Goal: Find specific fact: Find specific page/section

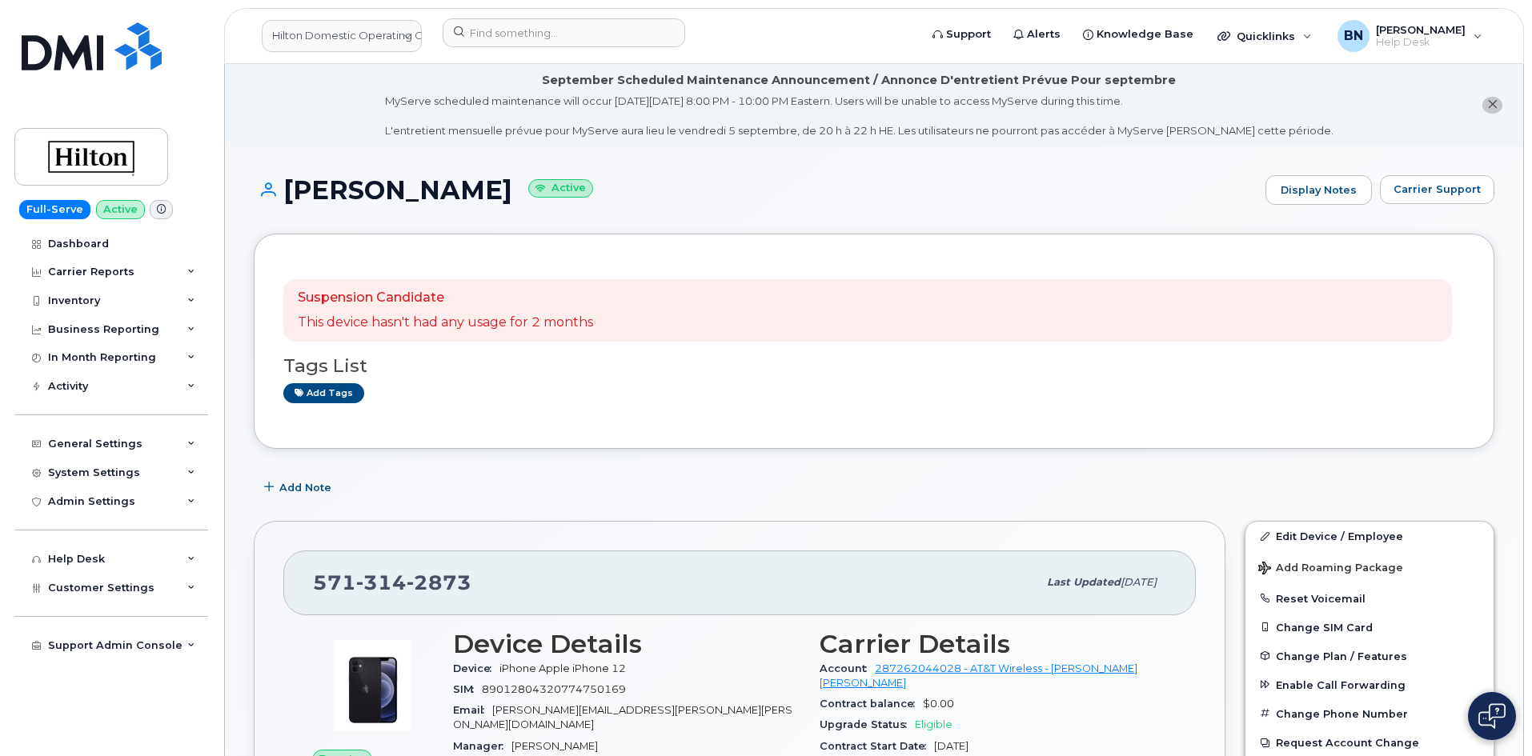
scroll to position [560, 0]
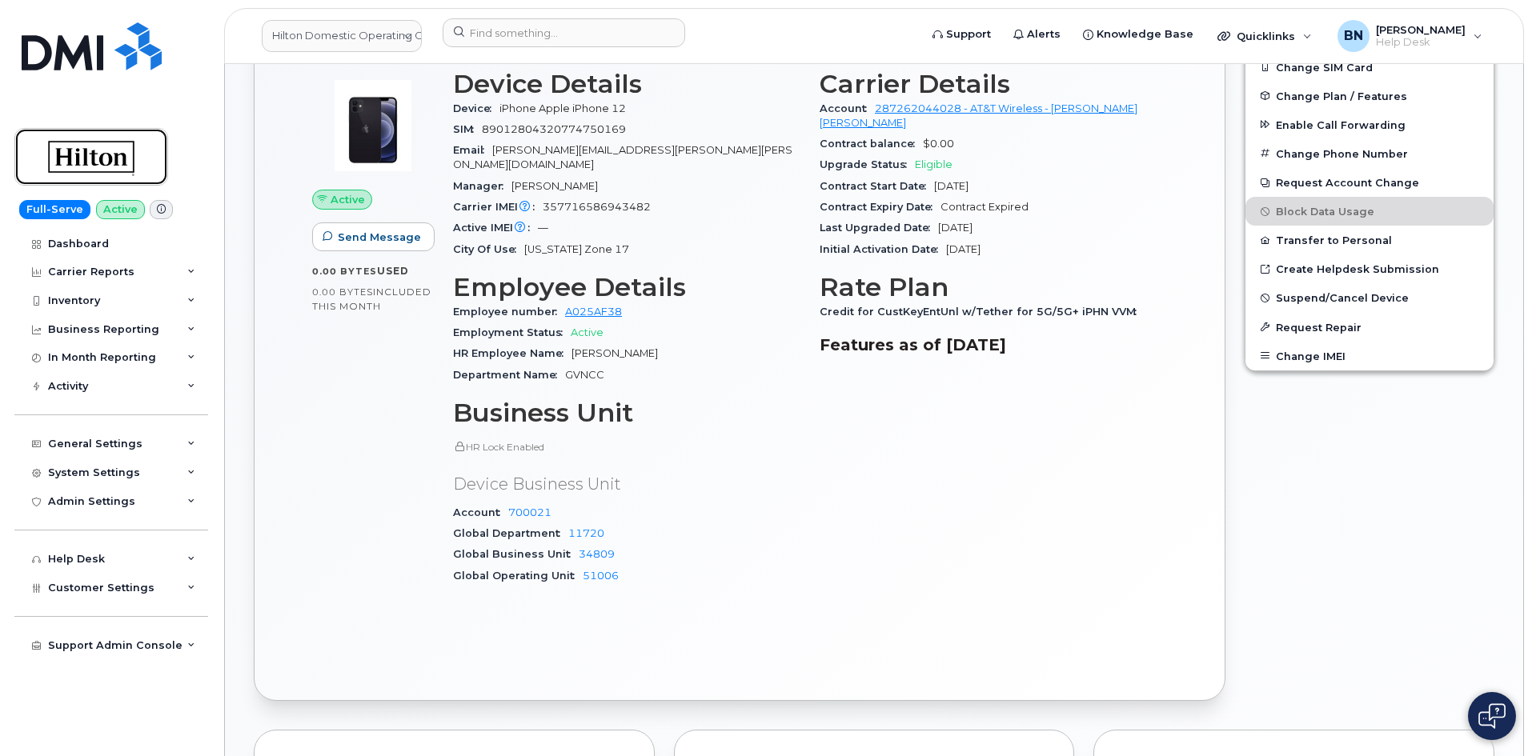
click at [87, 158] on img at bounding box center [91, 157] width 123 height 46
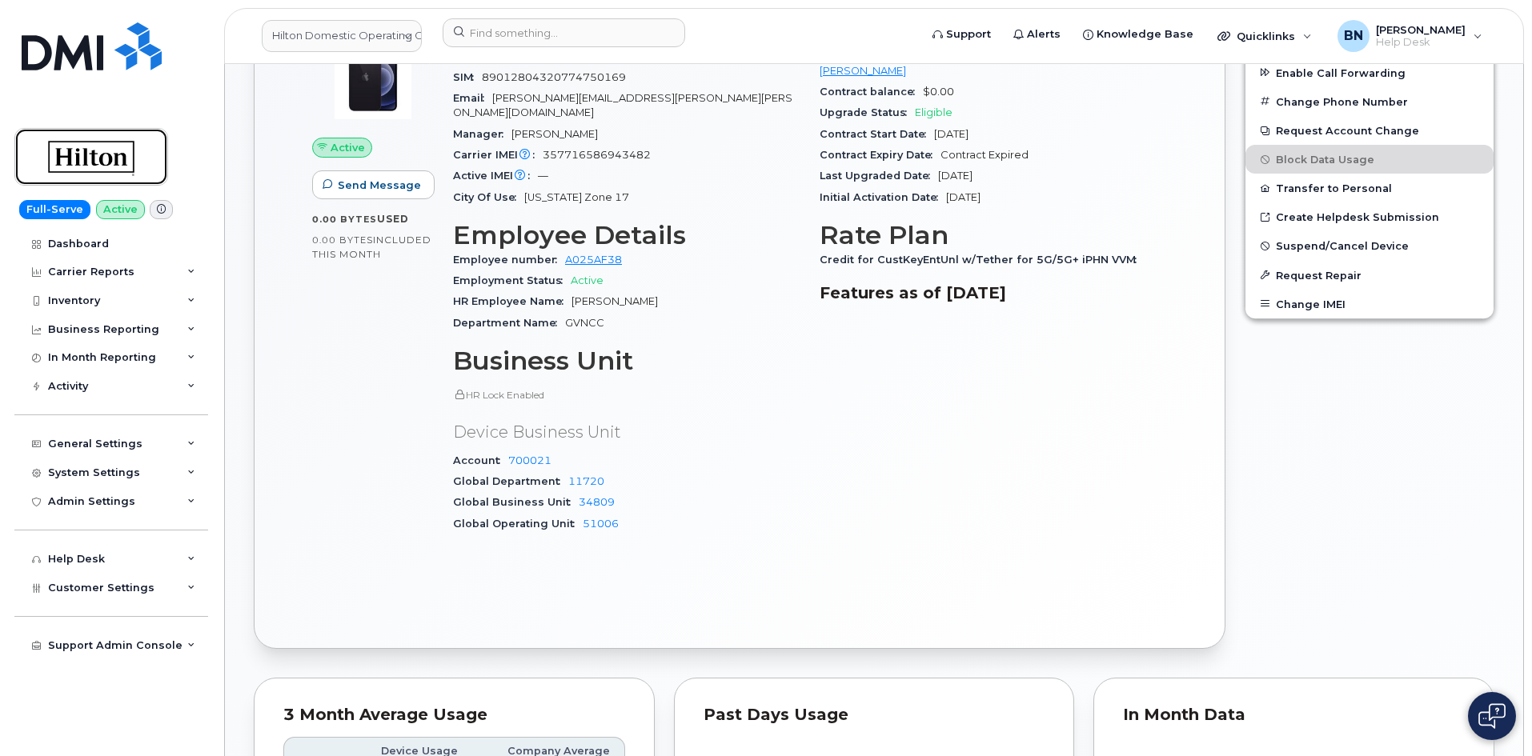
scroll to position [640, 0]
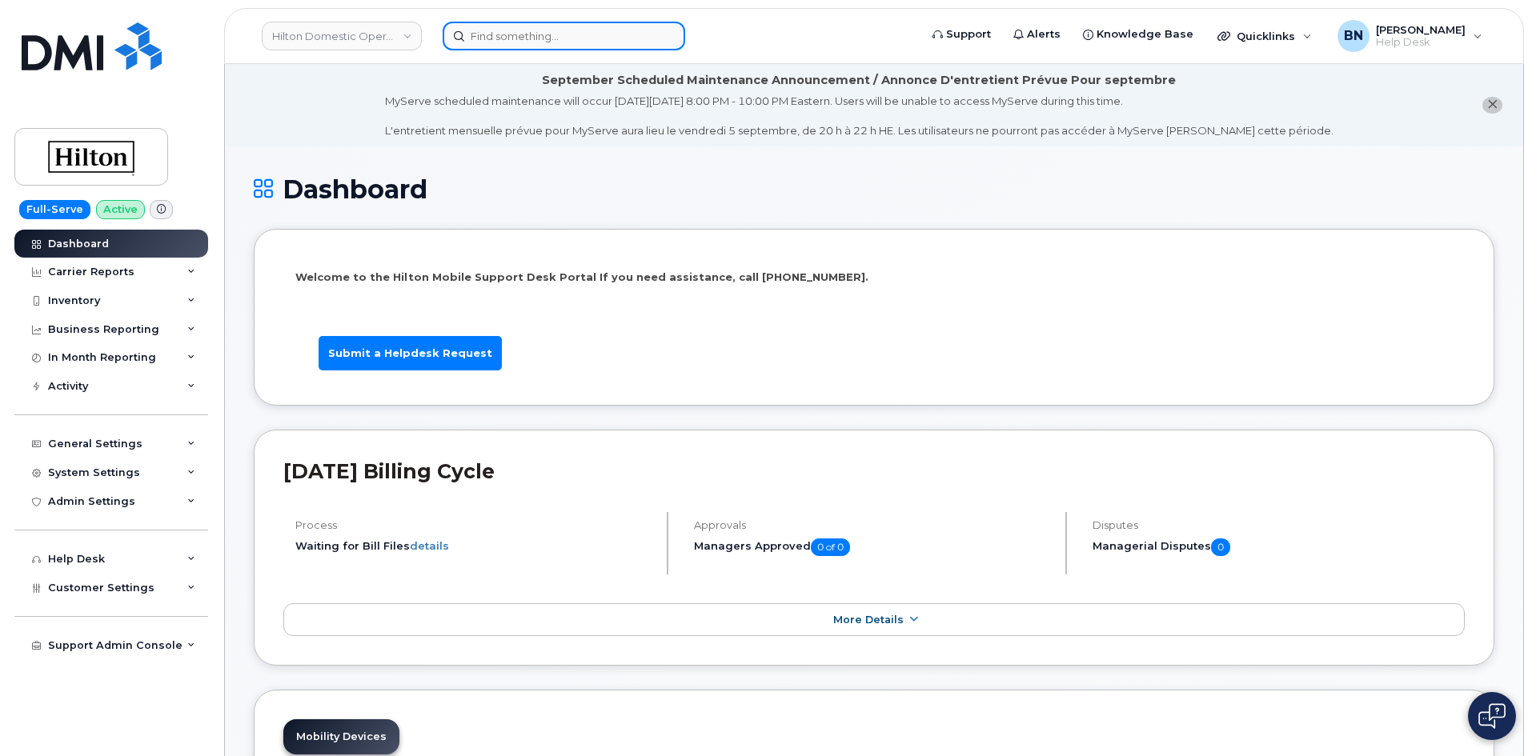
click at [520, 22] on input at bounding box center [564, 36] width 242 height 29
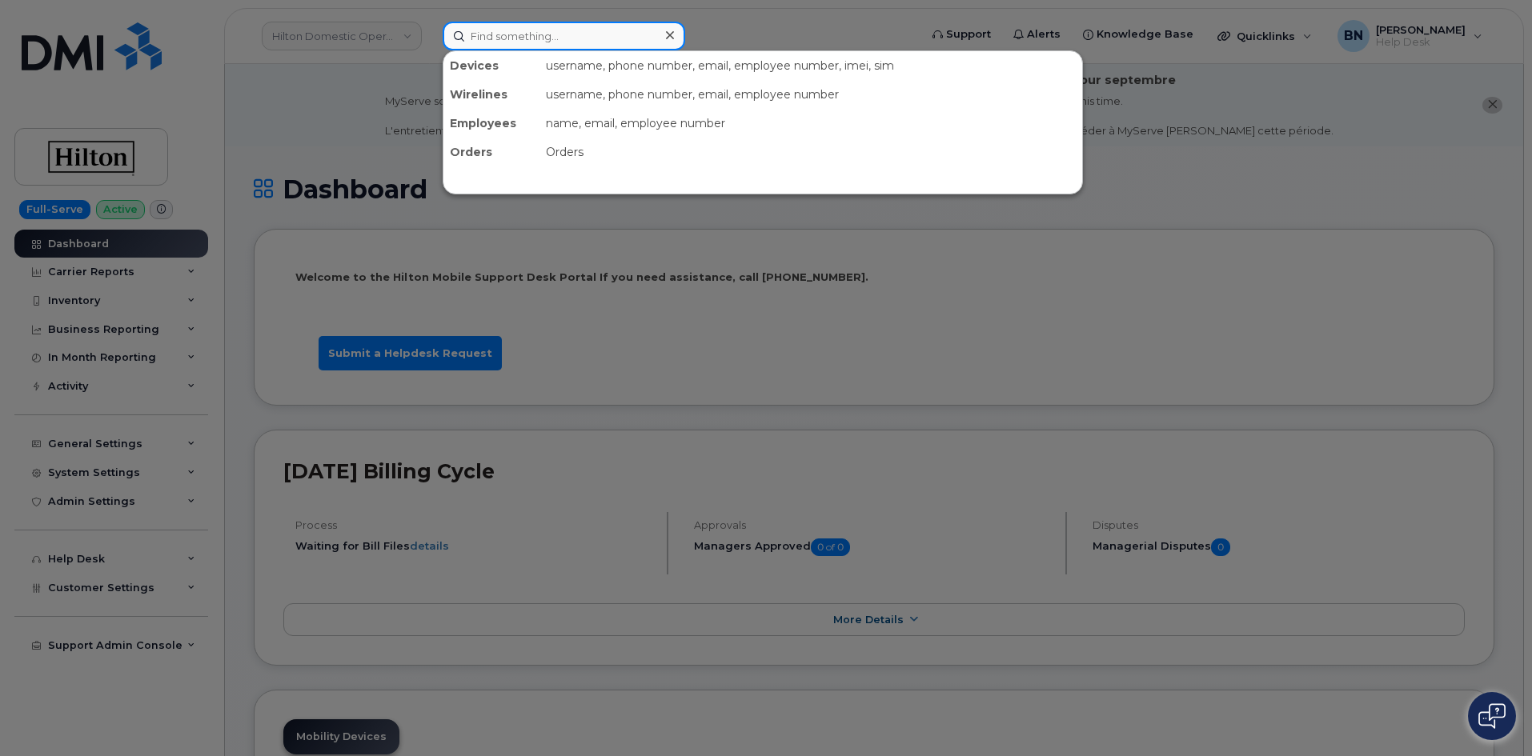
paste input "202-316-8471"
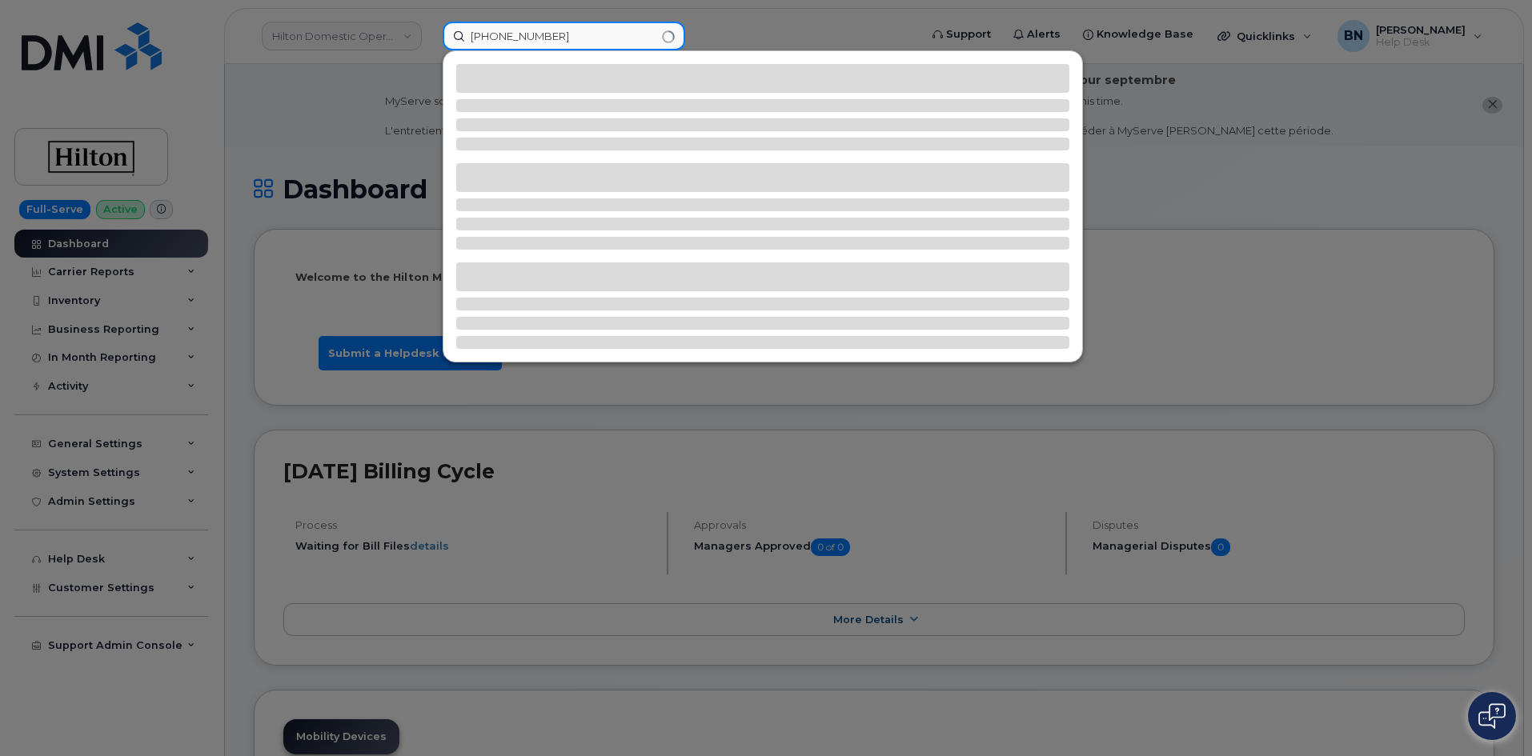
click at [522, 37] on input "202-316-8471" at bounding box center [564, 36] width 242 height 29
click at [498, 34] on input "202-3168471" at bounding box center [564, 36] width 242 height 29
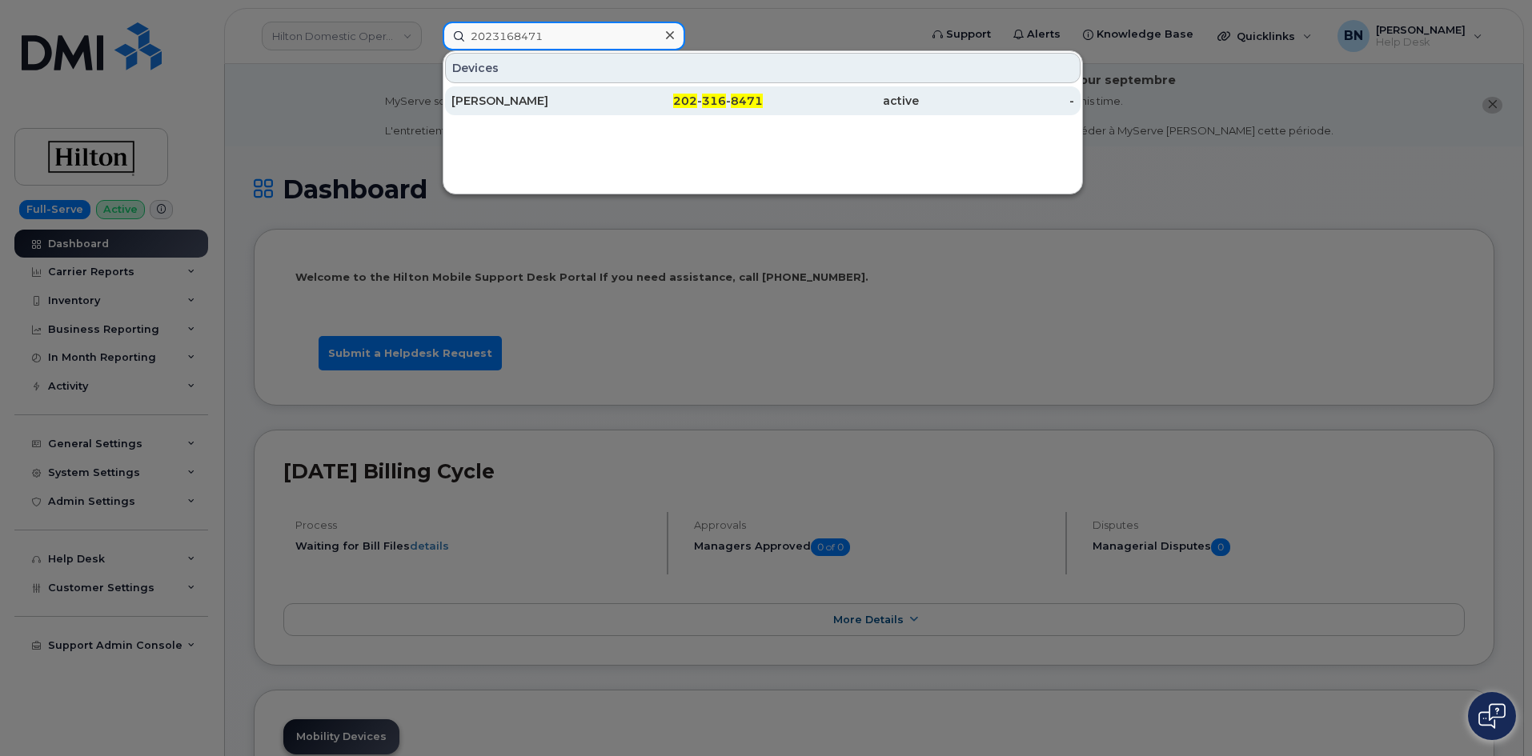
type input "2023168471"
click at [535, 99] on div "VICTOR CARBAJAL" at bounding box center [529, 101] width 156 height 16
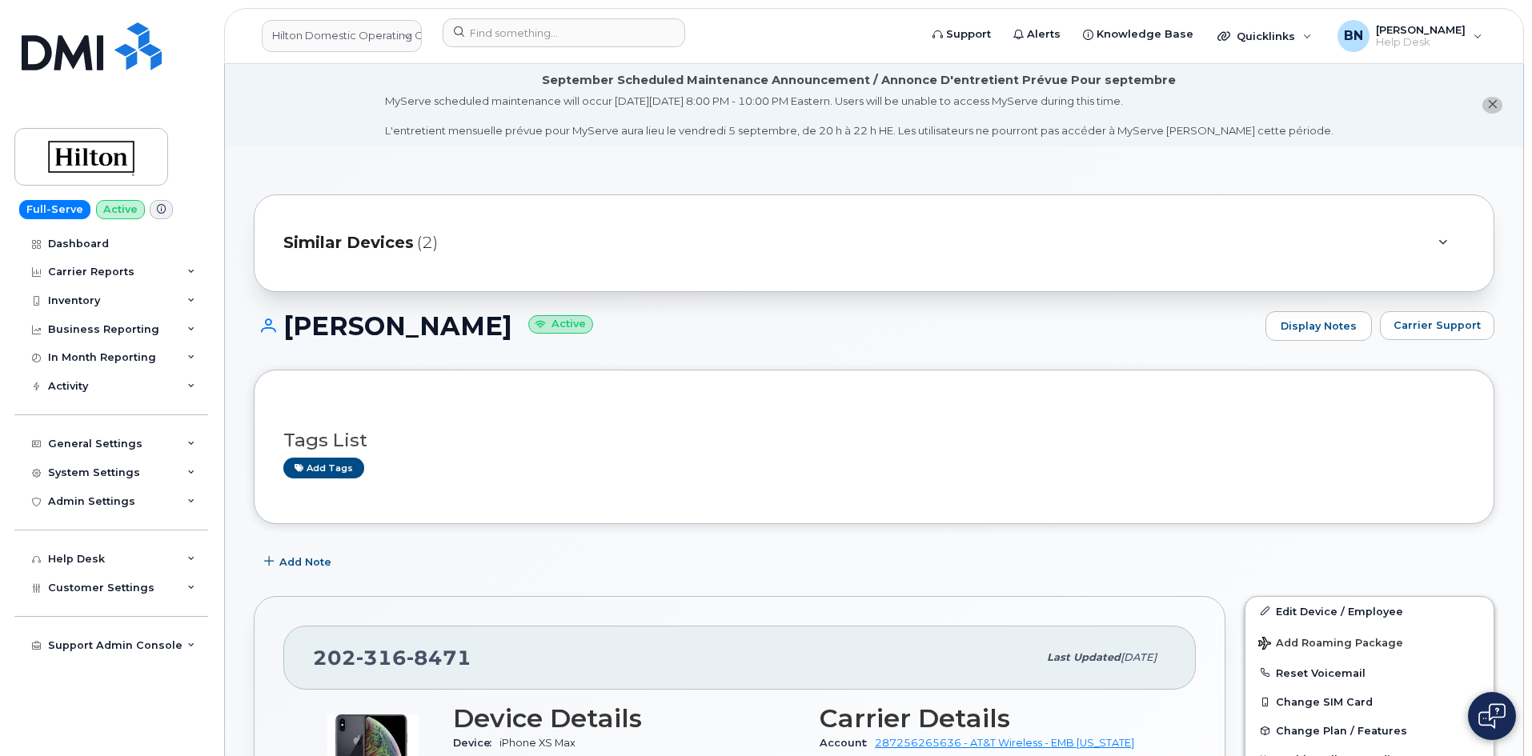
drag, startPoint x: 487, startPoint y: 540, endPoint x: 471, endPoint y: 554, distance: 21.6
click at [471, 554] on div "Add Note" at bounding box center [874, 562] width 1240 height 29
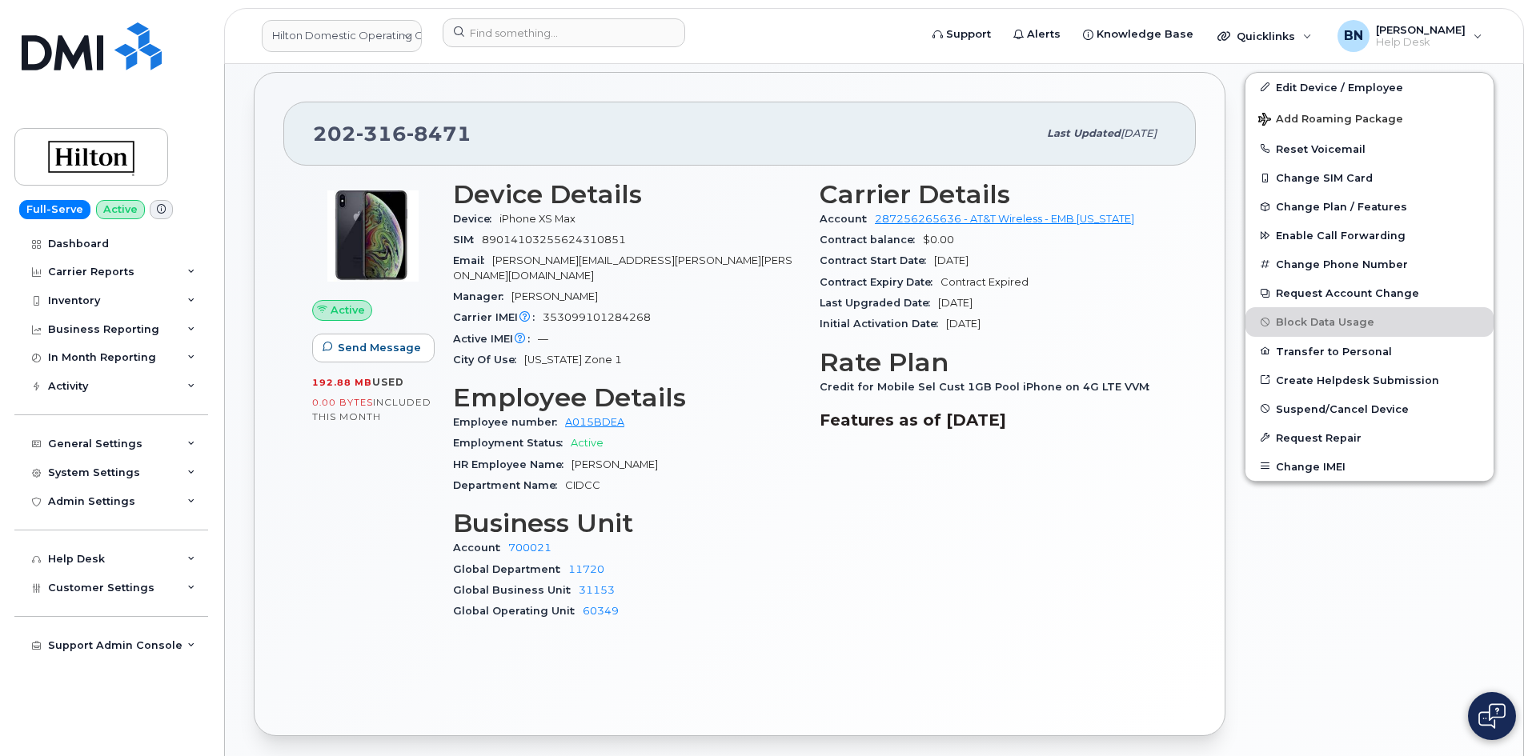
scroll to position [560, 0]
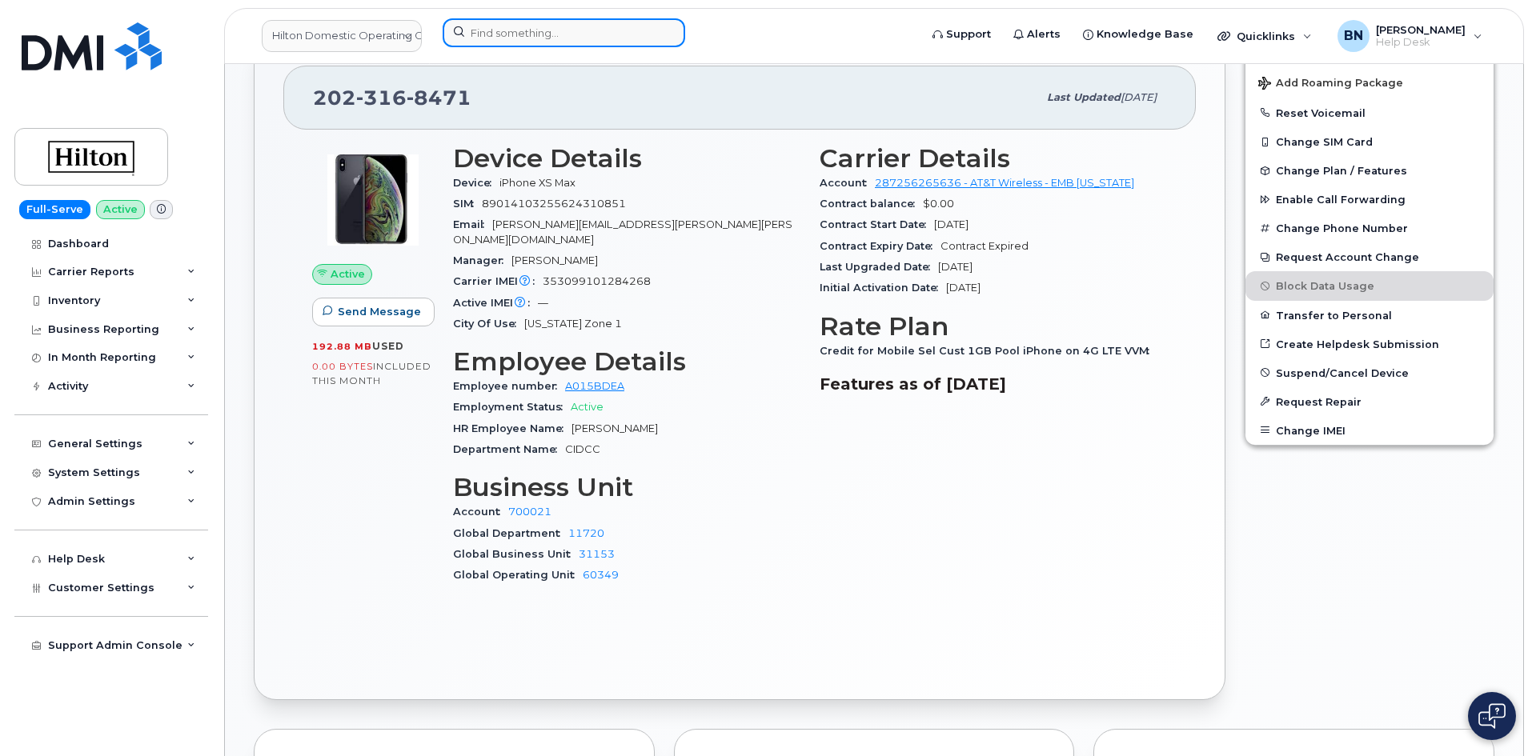
click at [499, 33] on input at bounding box center [564, 32] width 242 height 29
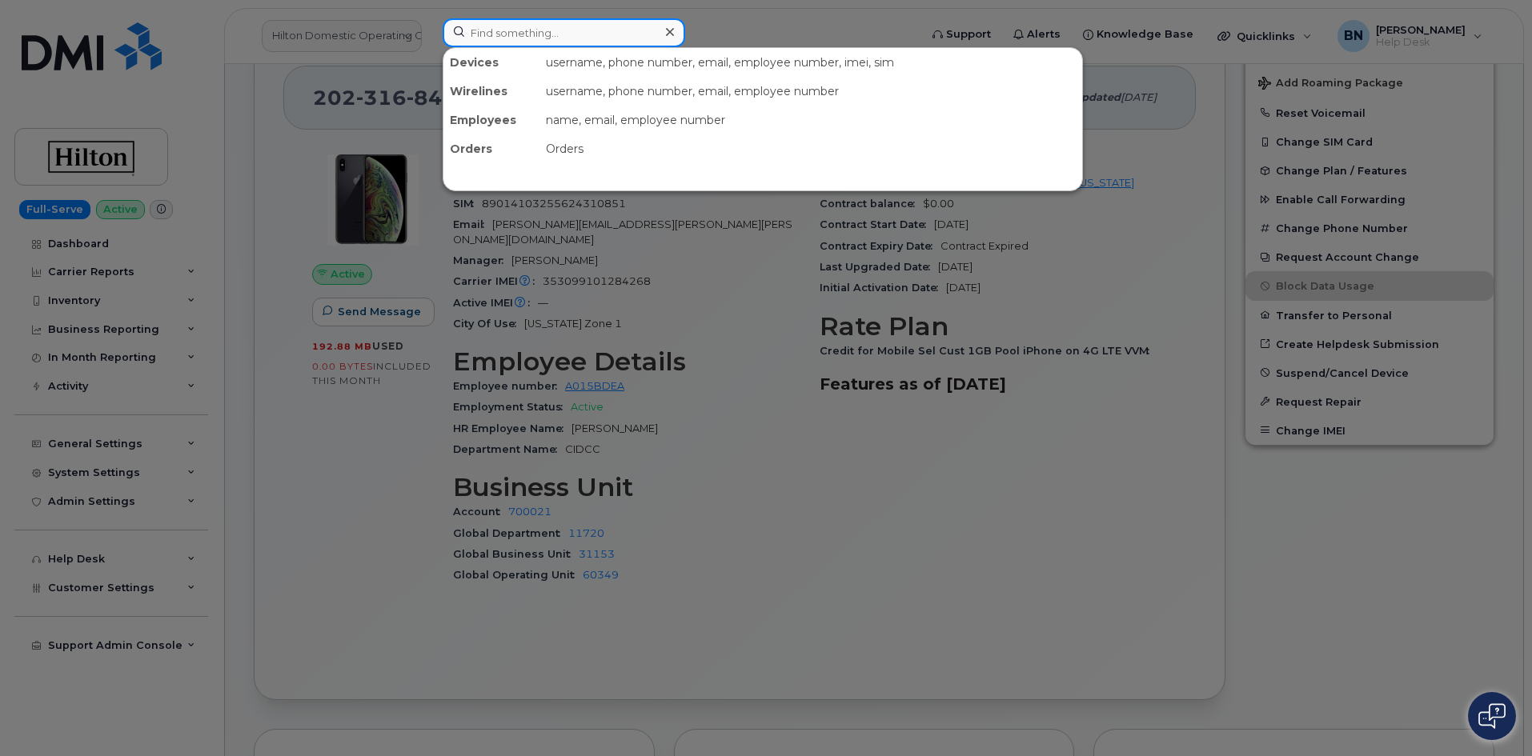
paste input "(305) 401-0838"
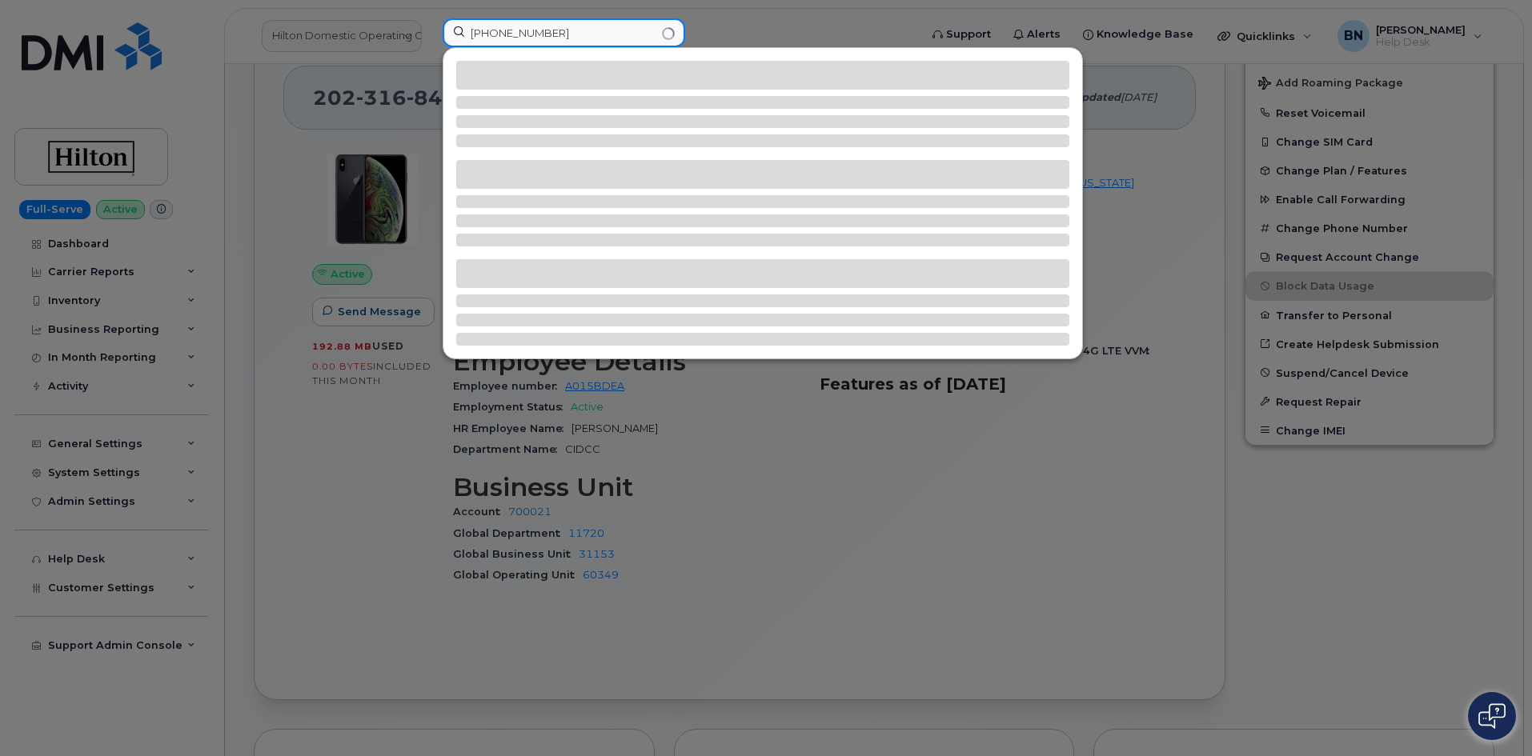
click at [502, 31] on input "(305) 401-0838" at bounding box center [564, 32] width 242 height 29
click at [476, 32] on input "(305401-0838" at bounding box center [564, 32] width 242 height 29
click at [516, 33] on input "305401-0838" at bounding box center [564, 32] width 242 height 29
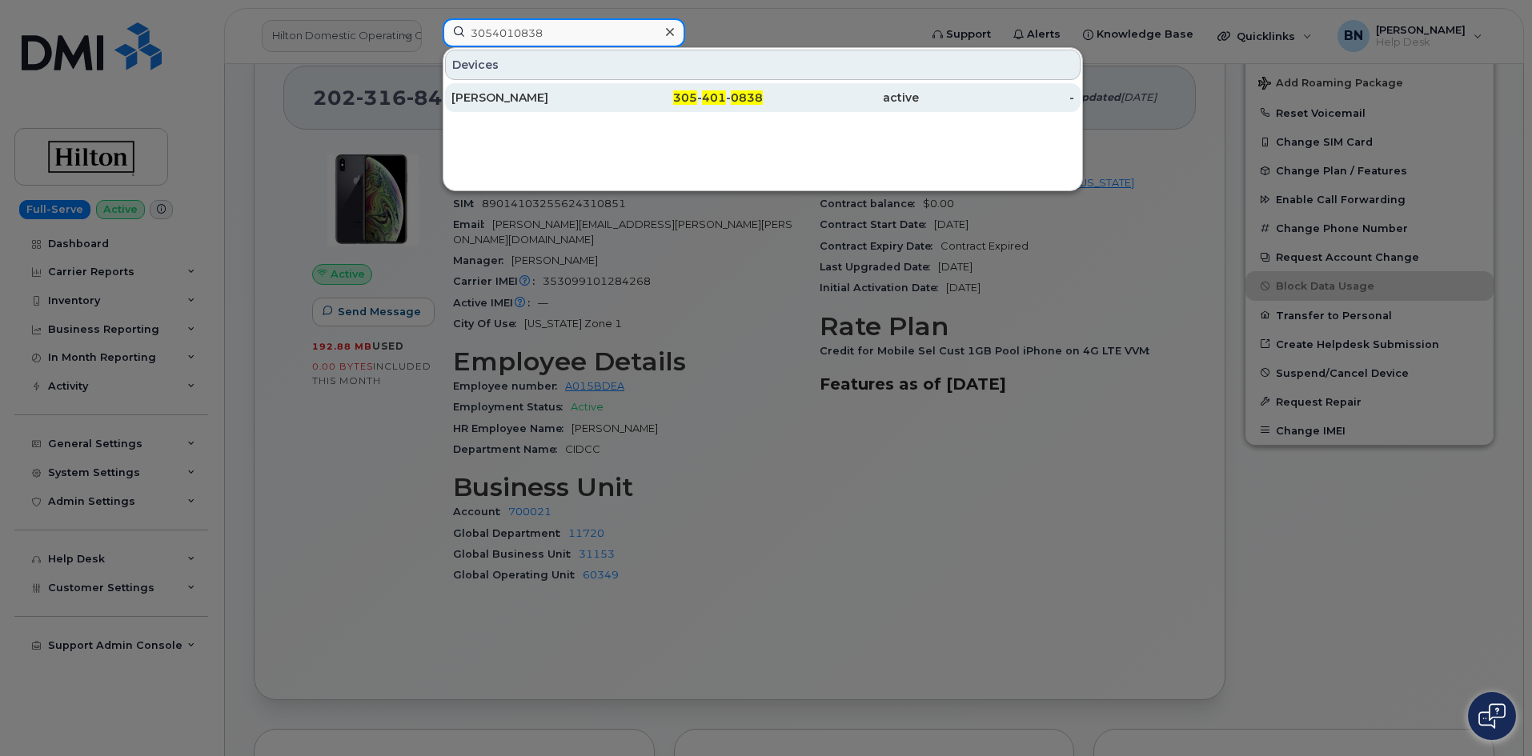
type input "3054010838"
click at [535, 98] on div "[PERSON_NAME]" at bounding box center [529, 98] width 156 height 16
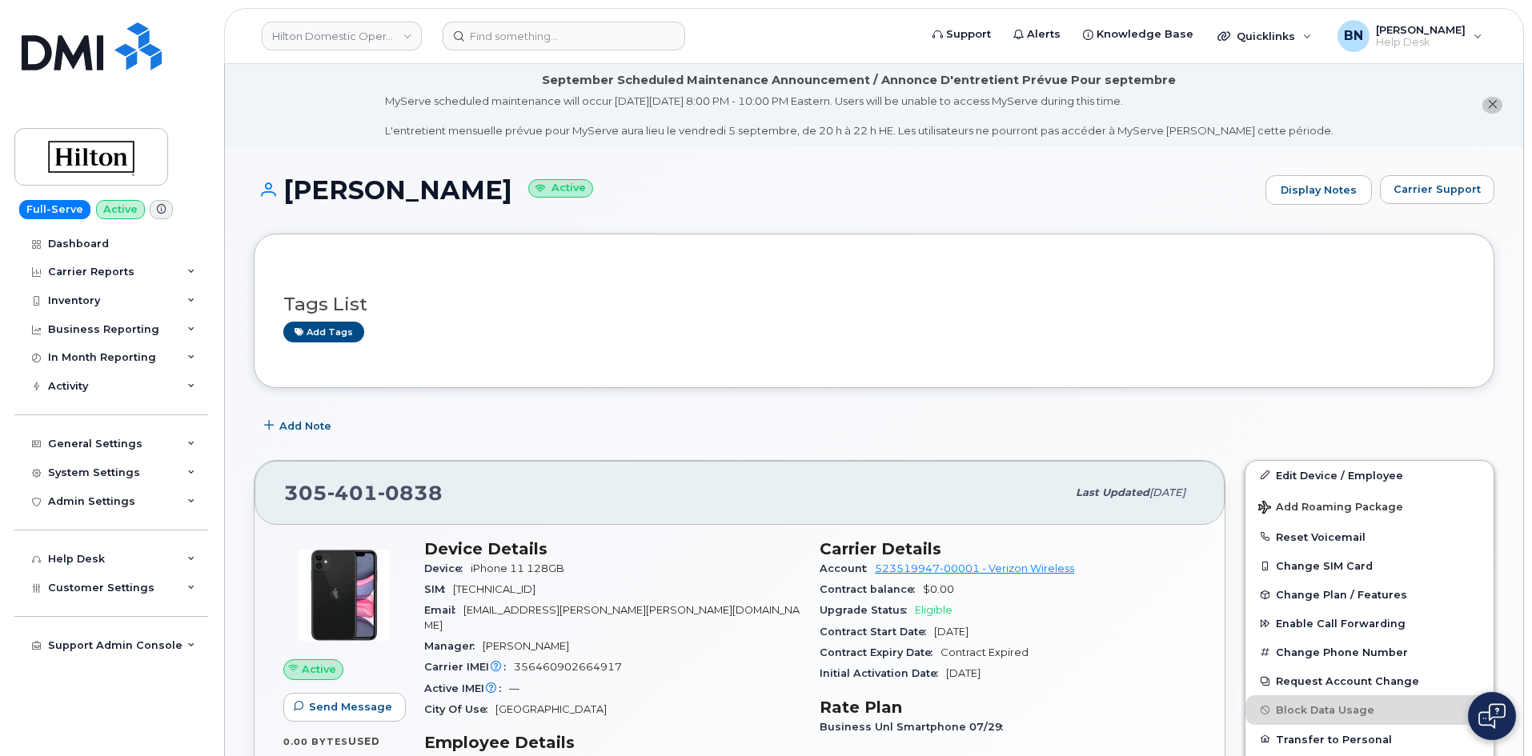
drag, startPoint x: 632, startPoint y: 507, endPoint x: 613, endPoint y: 516, distance: 21.5
click at [613, 516] on div "305 401 0838 Last updated Aug 07, 2025" at bounding box center [739, 493] width 970 height 64
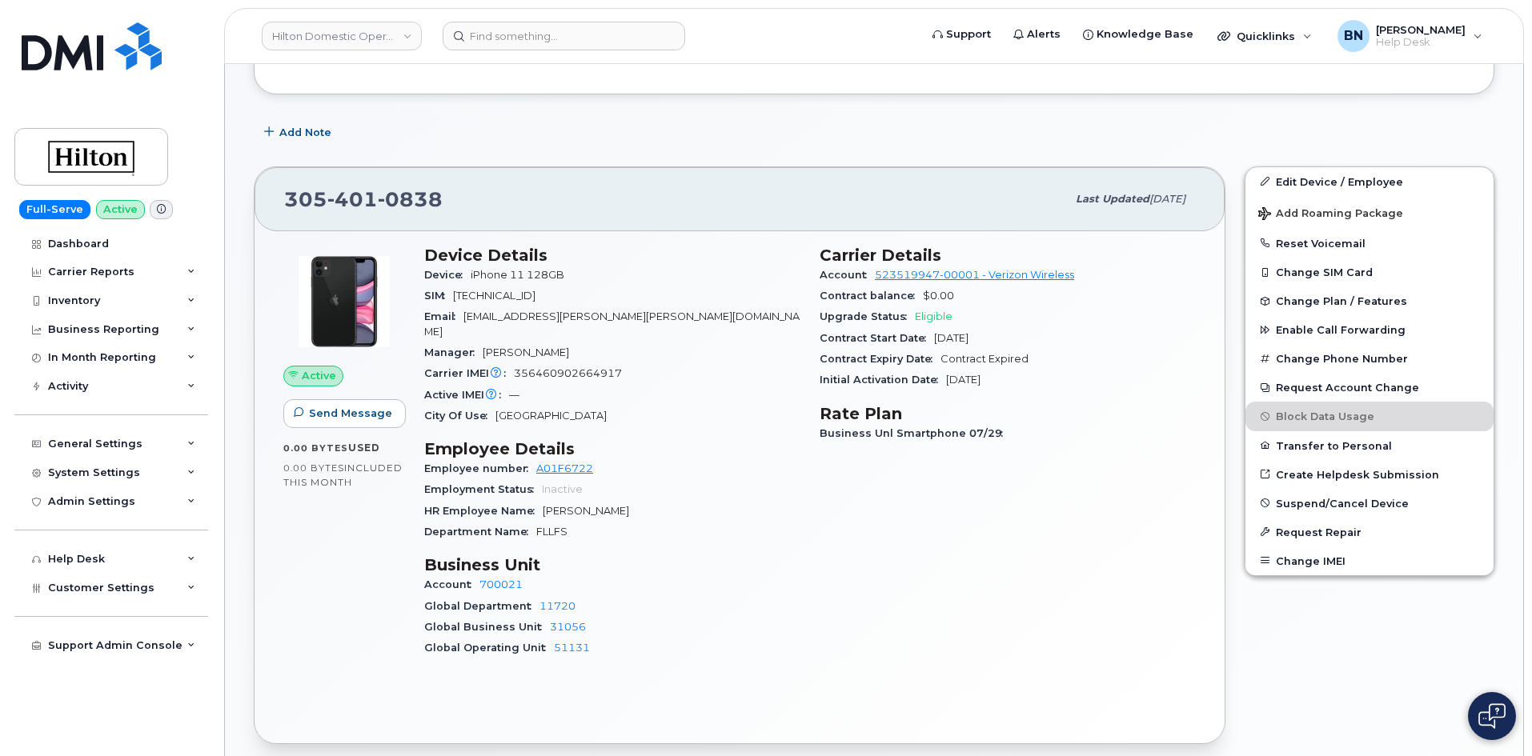
scroll to position [320, 0]
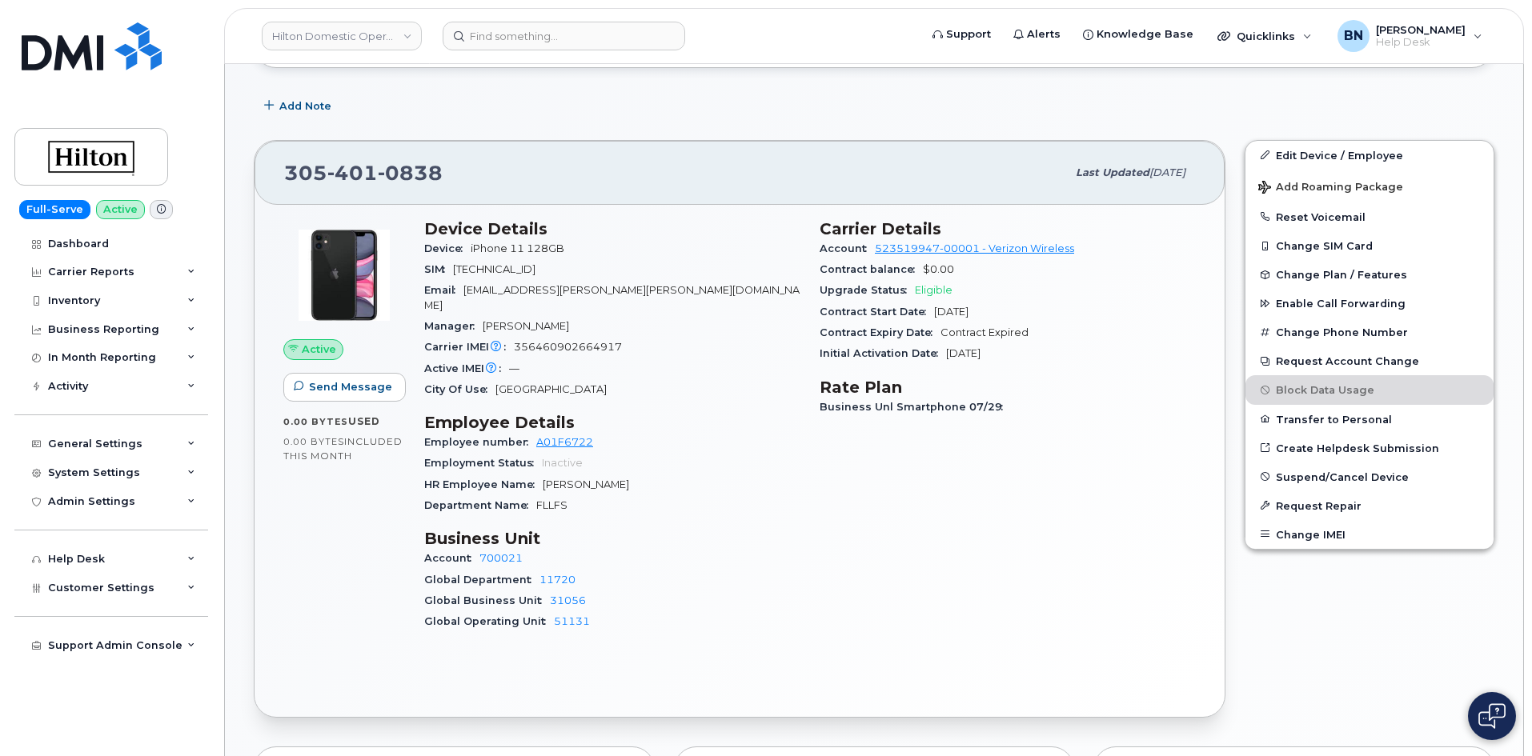
click at [551, 341] on span "356460902664917" at bounding box center [568, 347] width 108 height 12
click at [490, 42] on input at bounding box center [564, 36] width 242 height 29
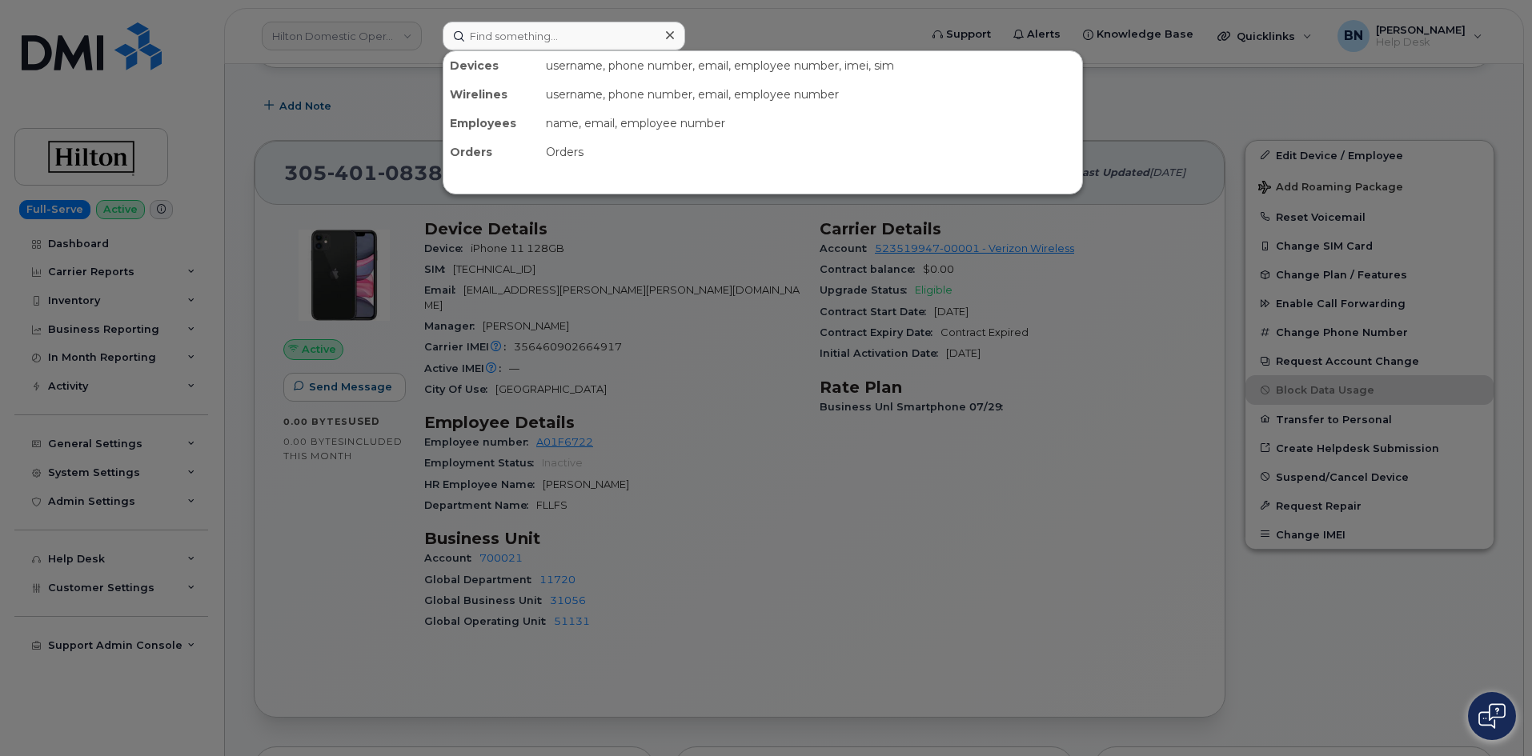
click at [675, 435] on div at bounding box center [766, 378] width 1532 height 756
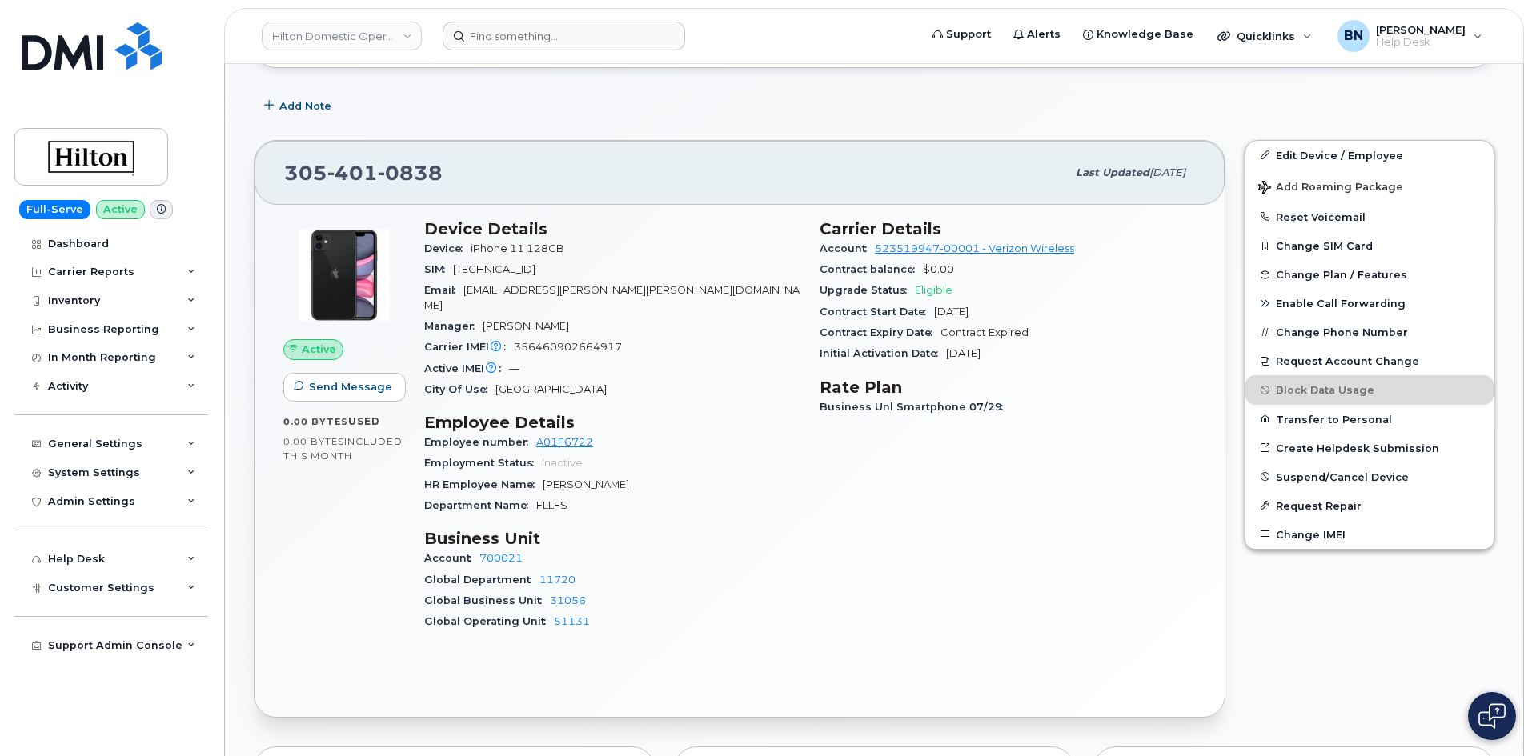
click at [570, 341] on span "356460902664917" at bounding box center [568, 347] width 108 height 12
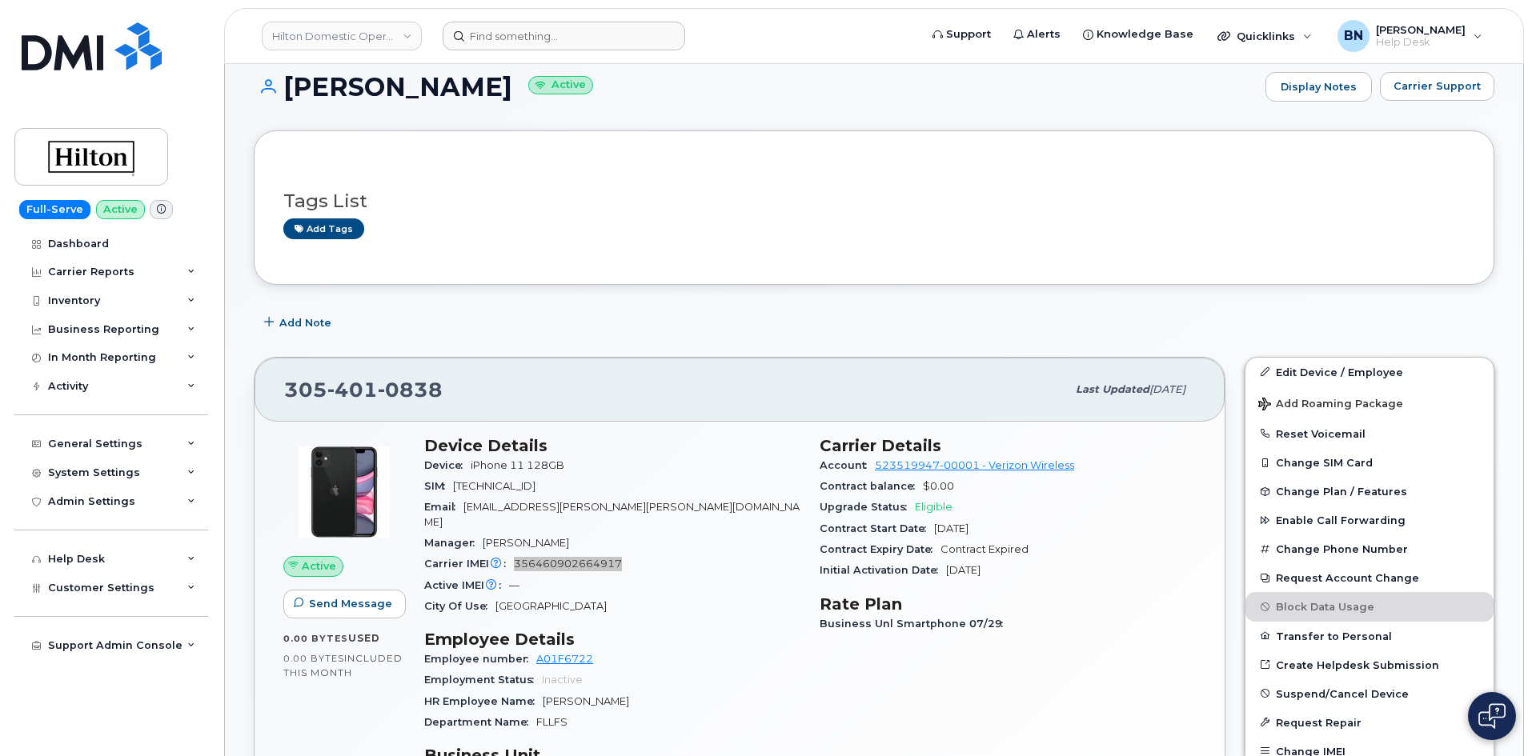
scroll to position [0, 0]
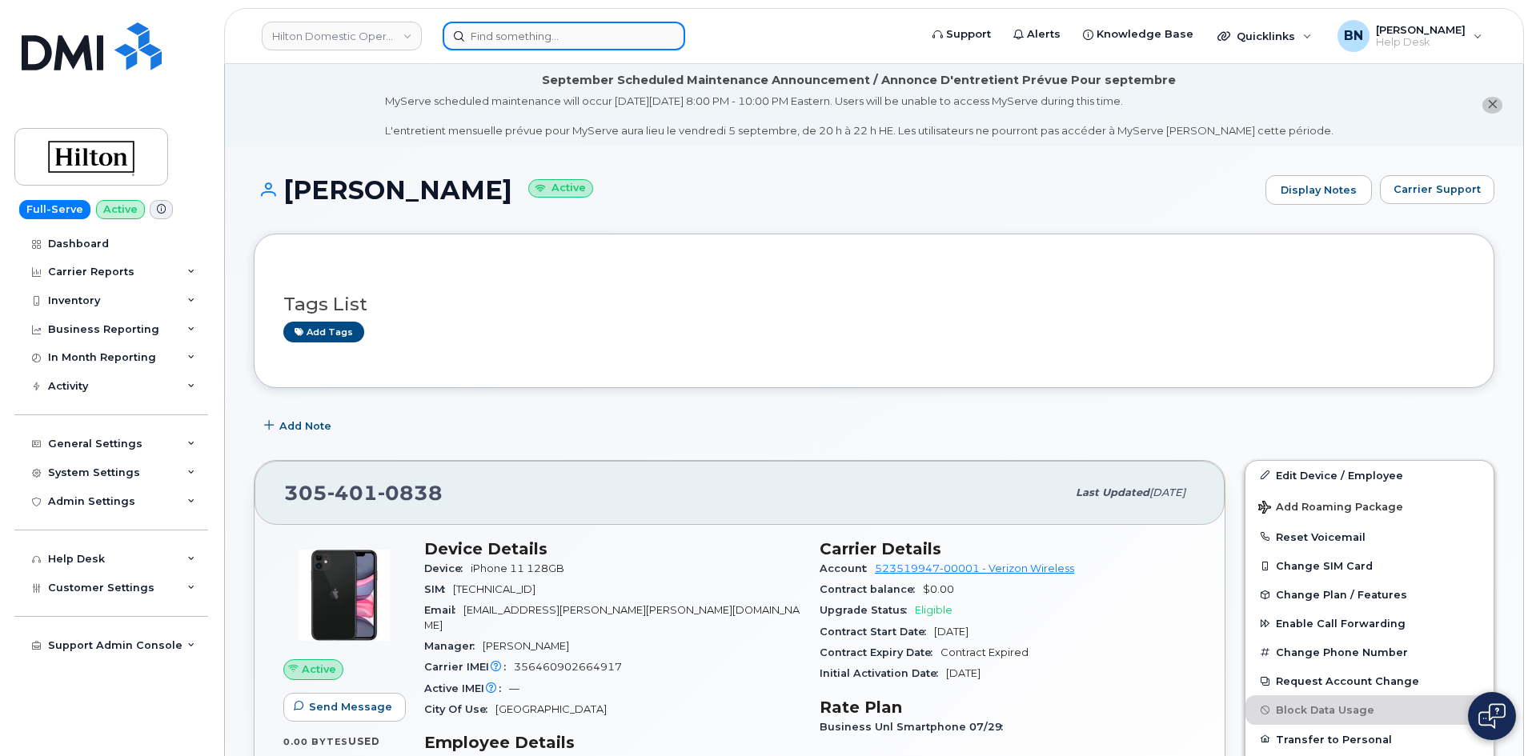
click at [518, 29] on input at bounding box center [564, 36] width 242 height 29
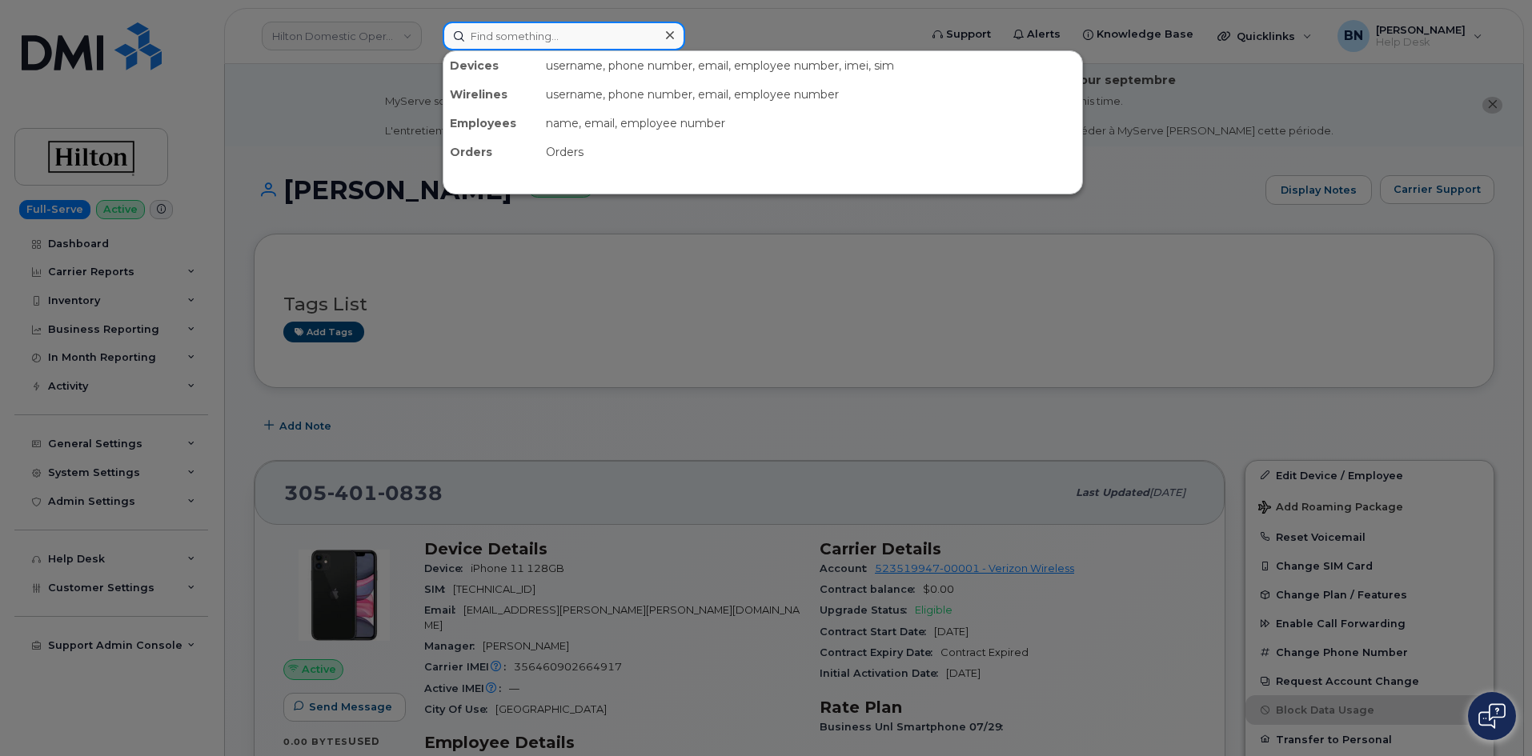
paste input "305.401.0838"
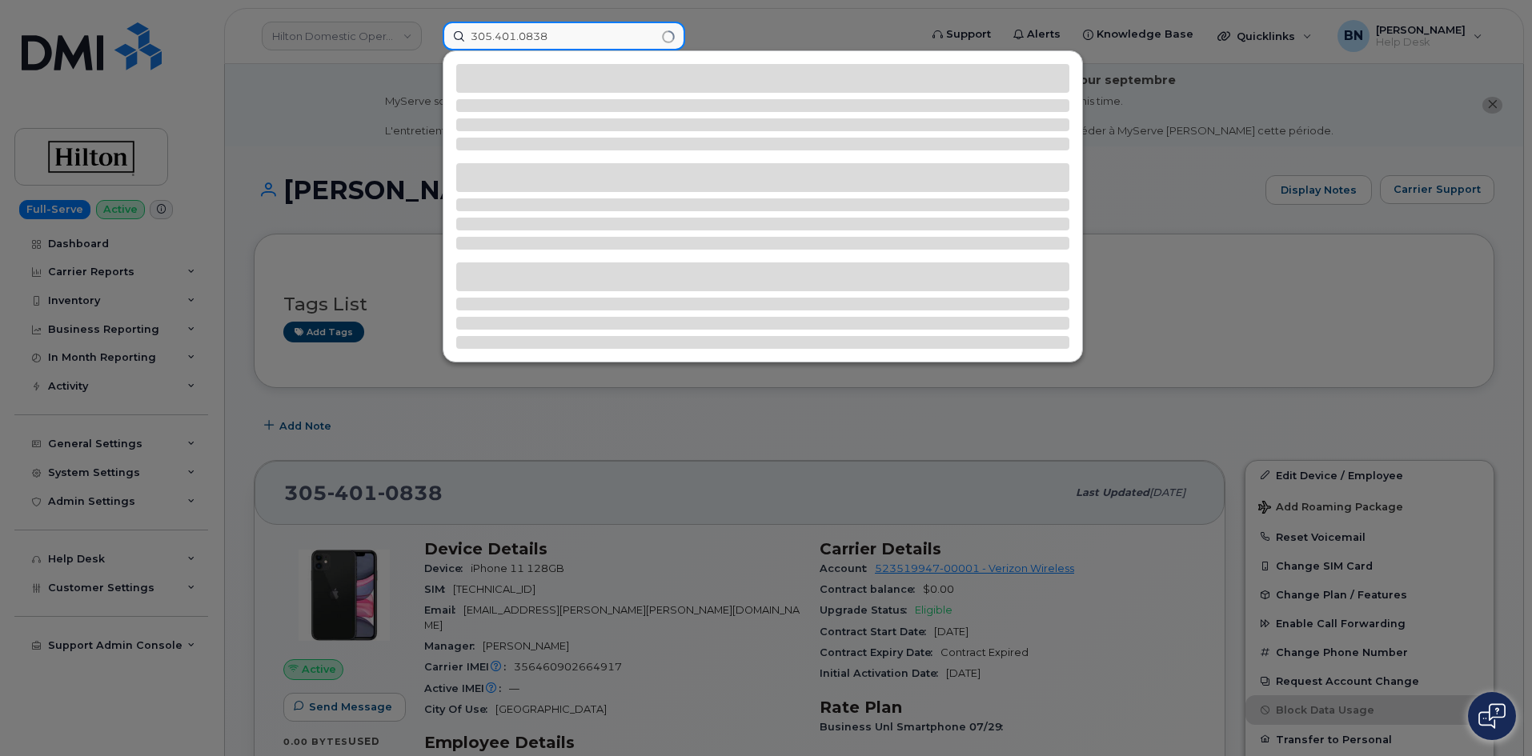
click at [498, 37] on input "305.401.0838" at bounding box center [564, 36] width 242 height 29
click at [517, 39] on input "305401.0838" at bounding box center [564, 36] width 242 height 29
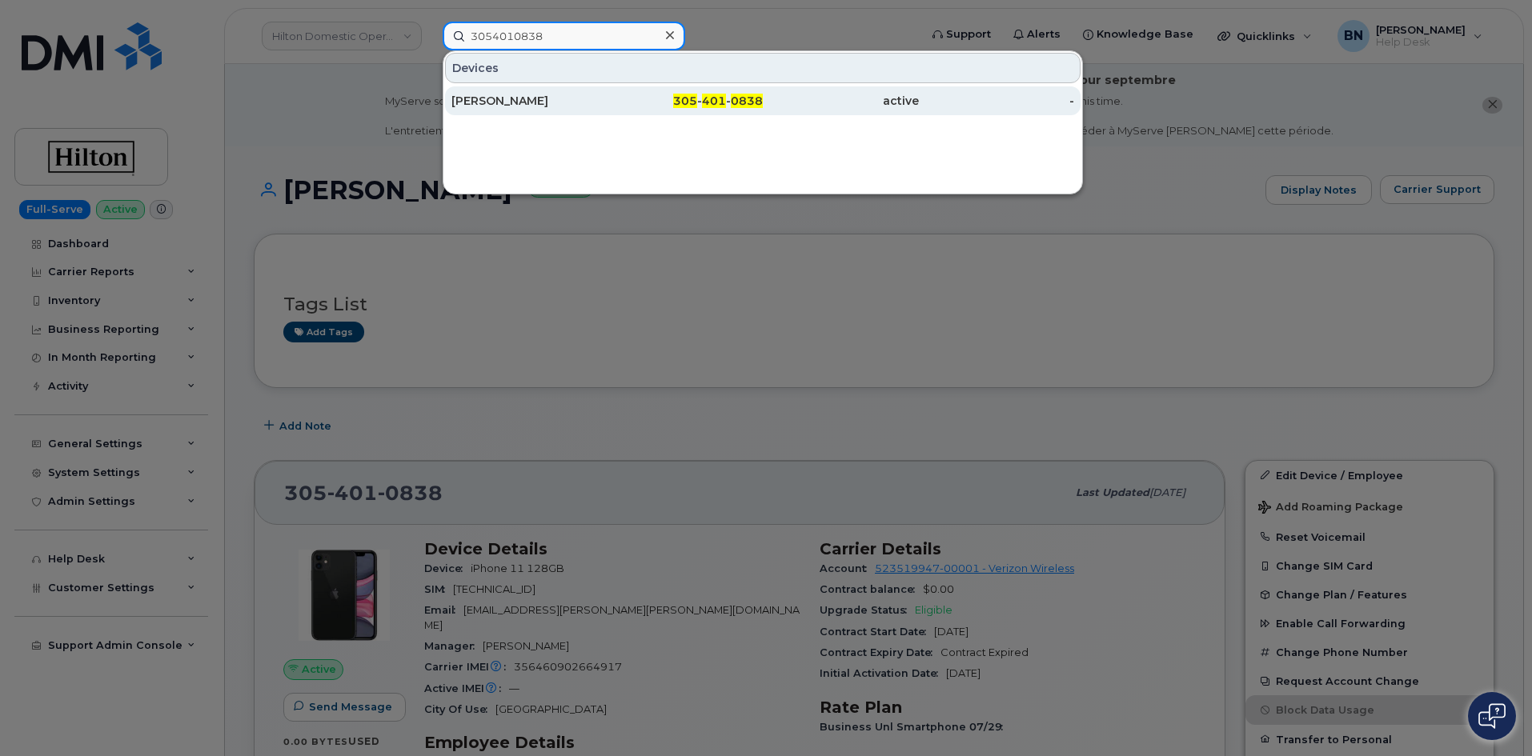
type input "3054010838"
click at [612, 98] on div "305 - 401 - 0838" at bounding box center [685, 101] width 156 height 16
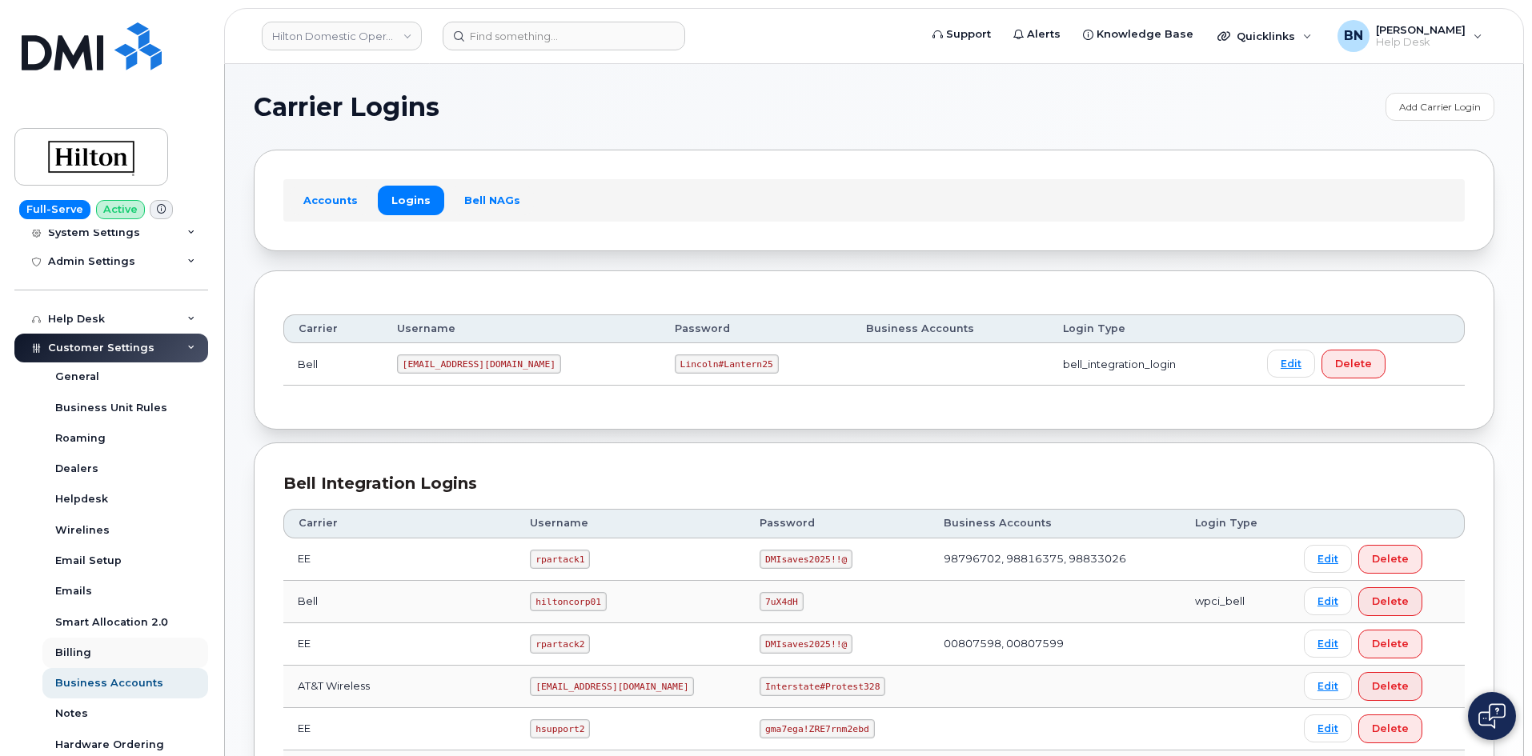
scroll to position [302, 0]
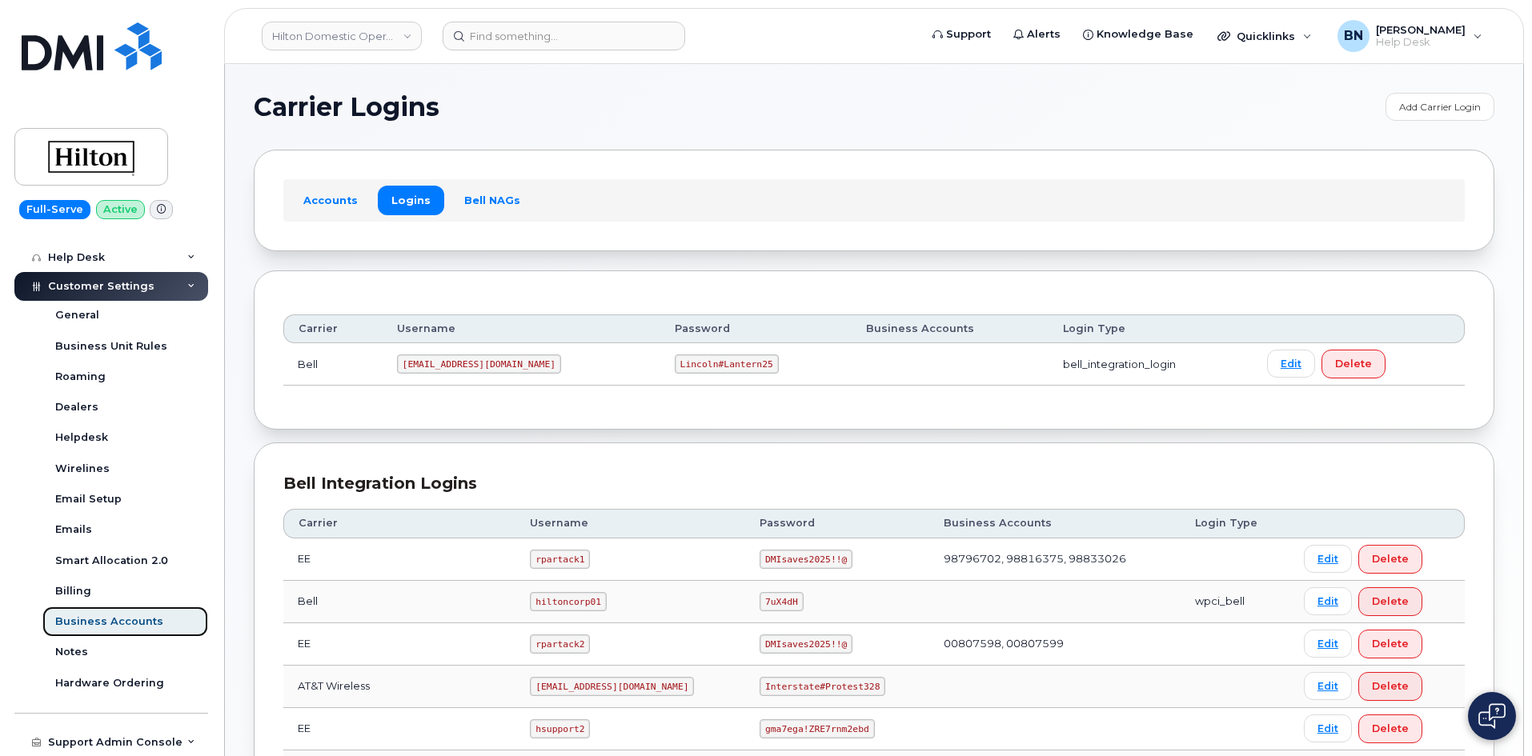
click at [106, 623] on div "Business Accounts" at bounding box center [109, 622] width 108 height 14
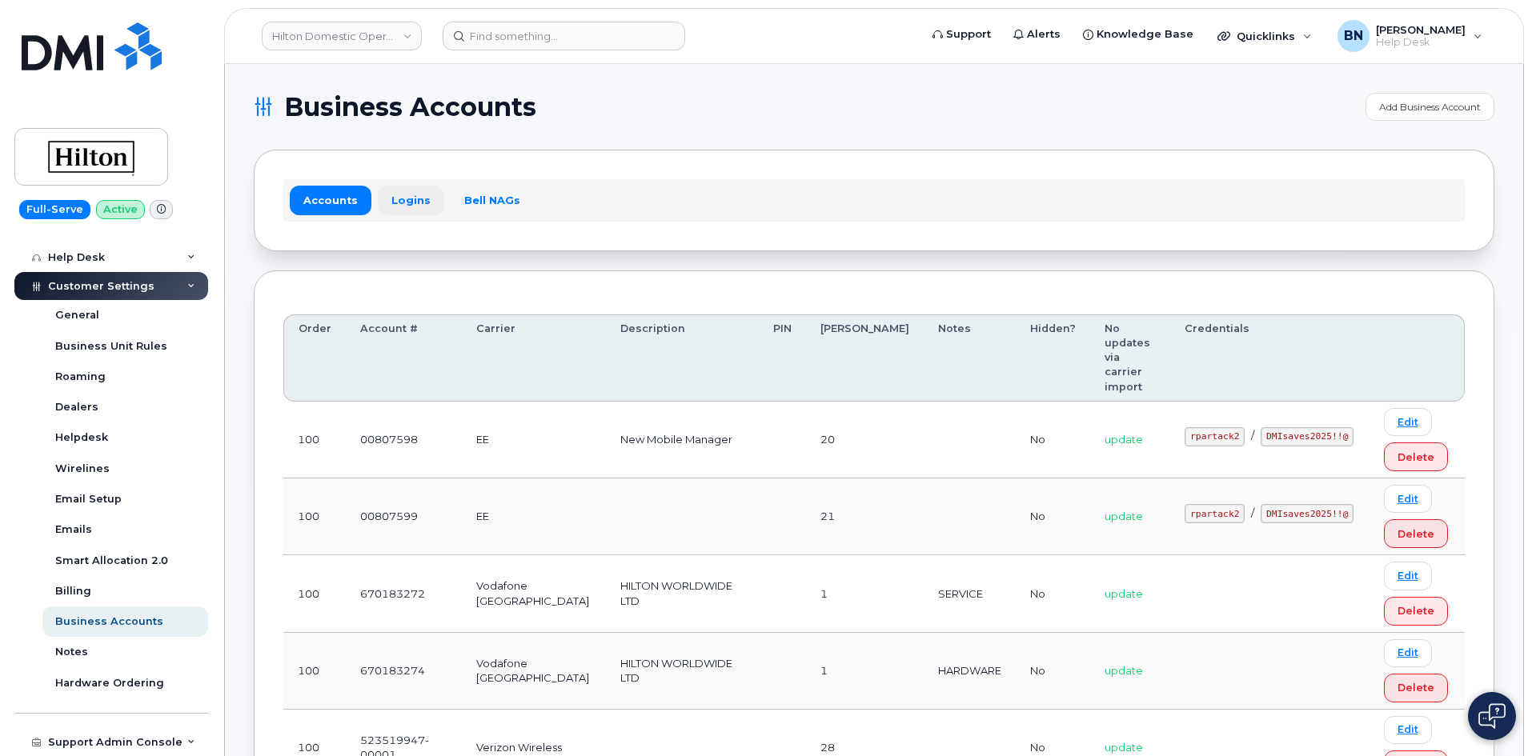
click at [407, 200] on link "Logins" at bounding box center [411, 200] width 66 height 29
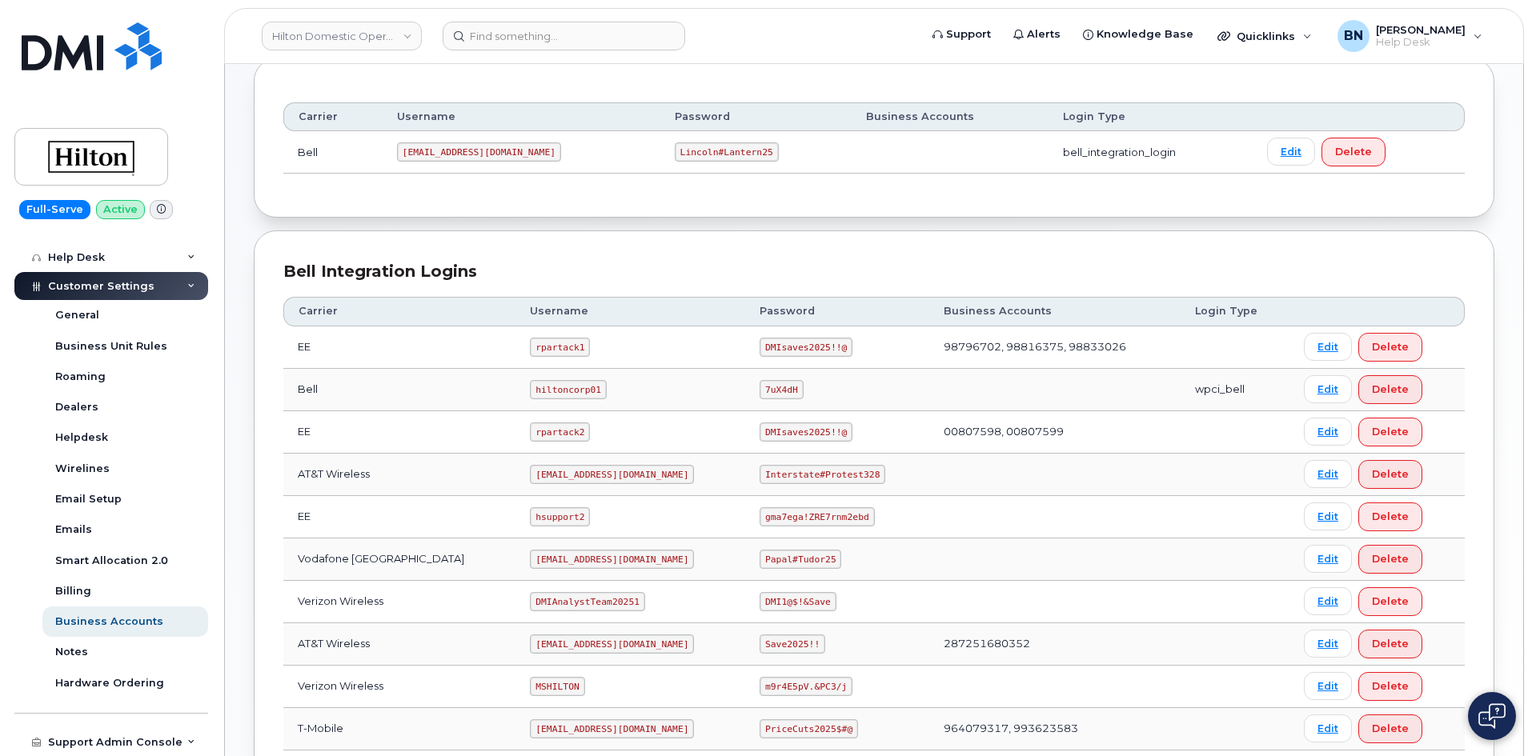
scroll to position [240, 0]
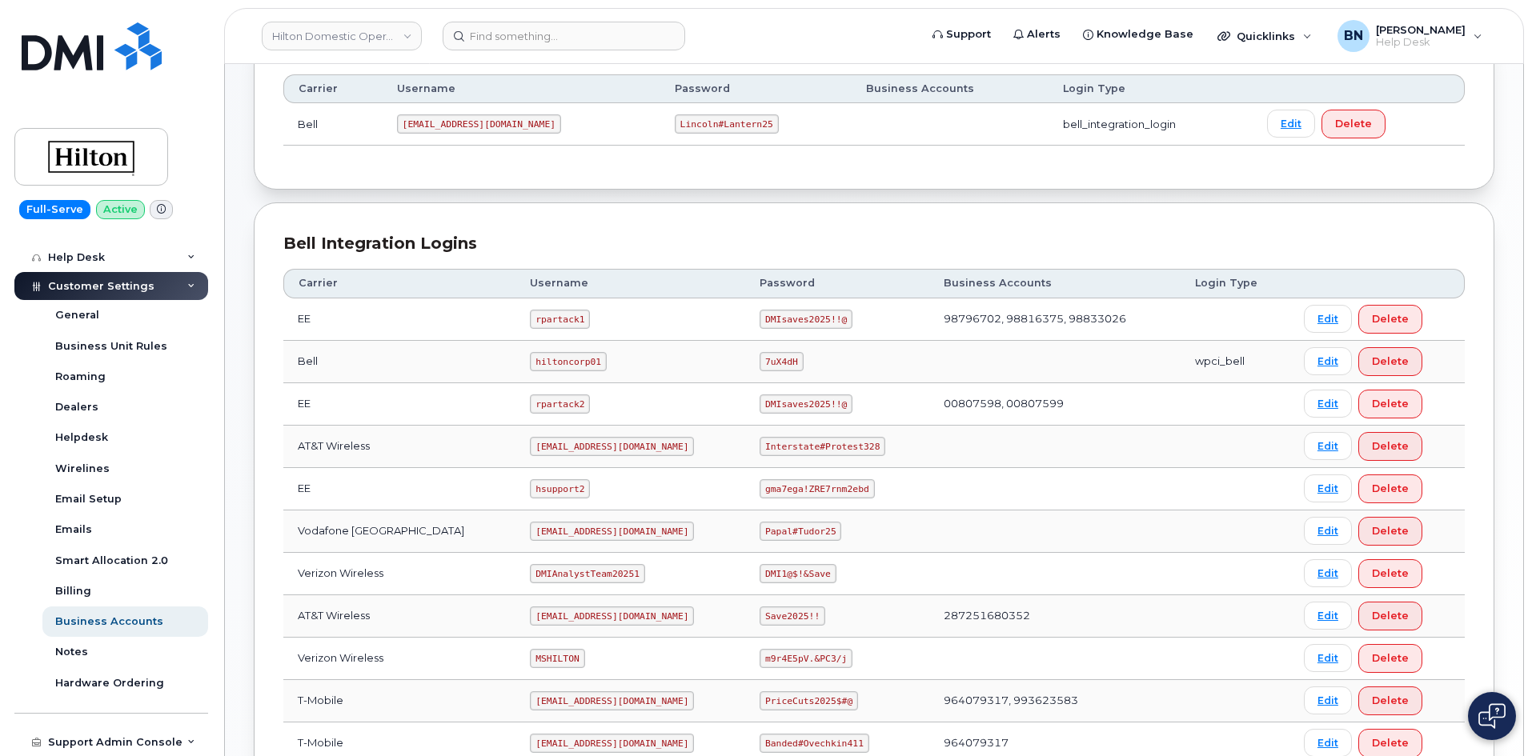
click at [547, 444] on code "ms-hilton@dminc.com" at bounding box center [612, 446] width 164 height 19
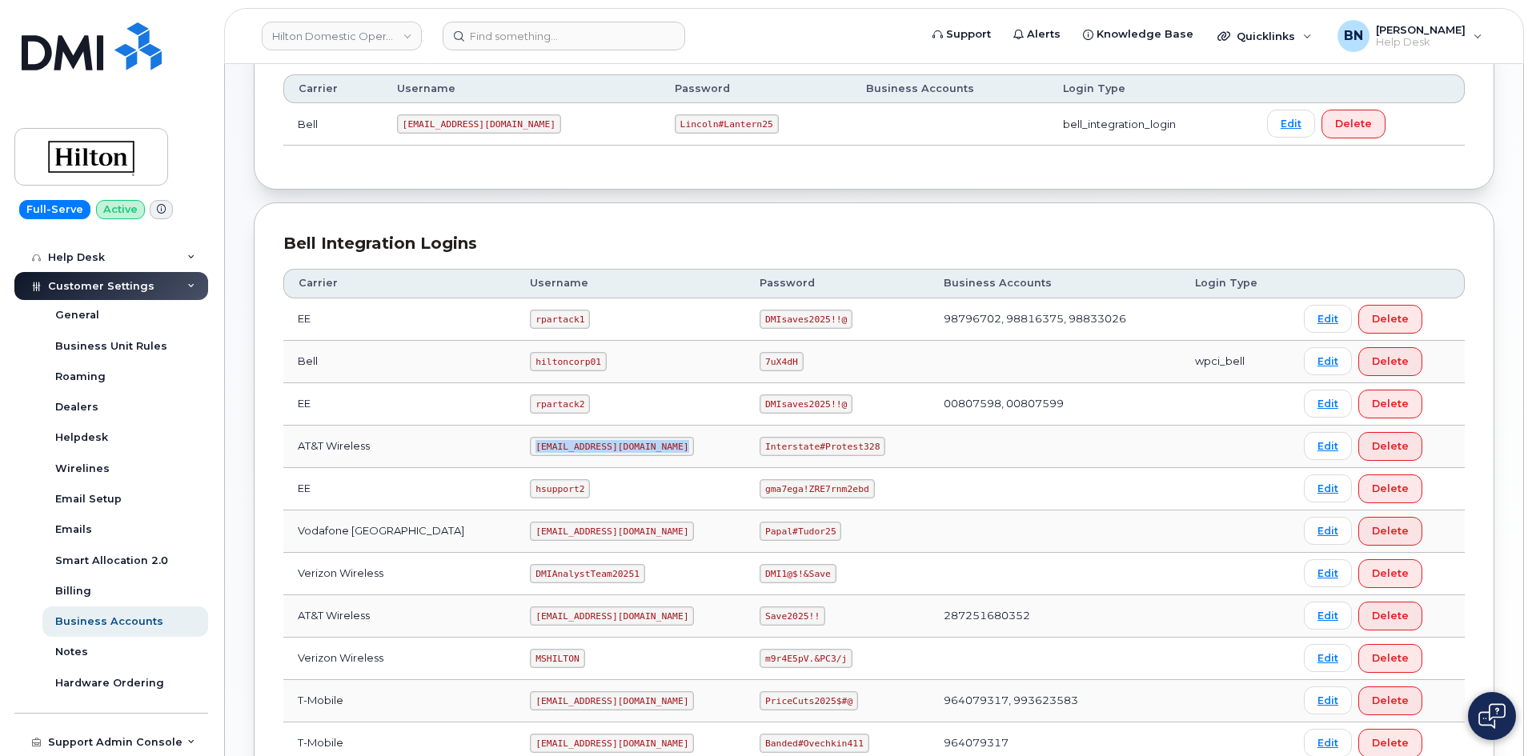
click at [639, 451] on td "ms-hilton@dminc.com" at bounding box center [630, 447] width 230 height 42
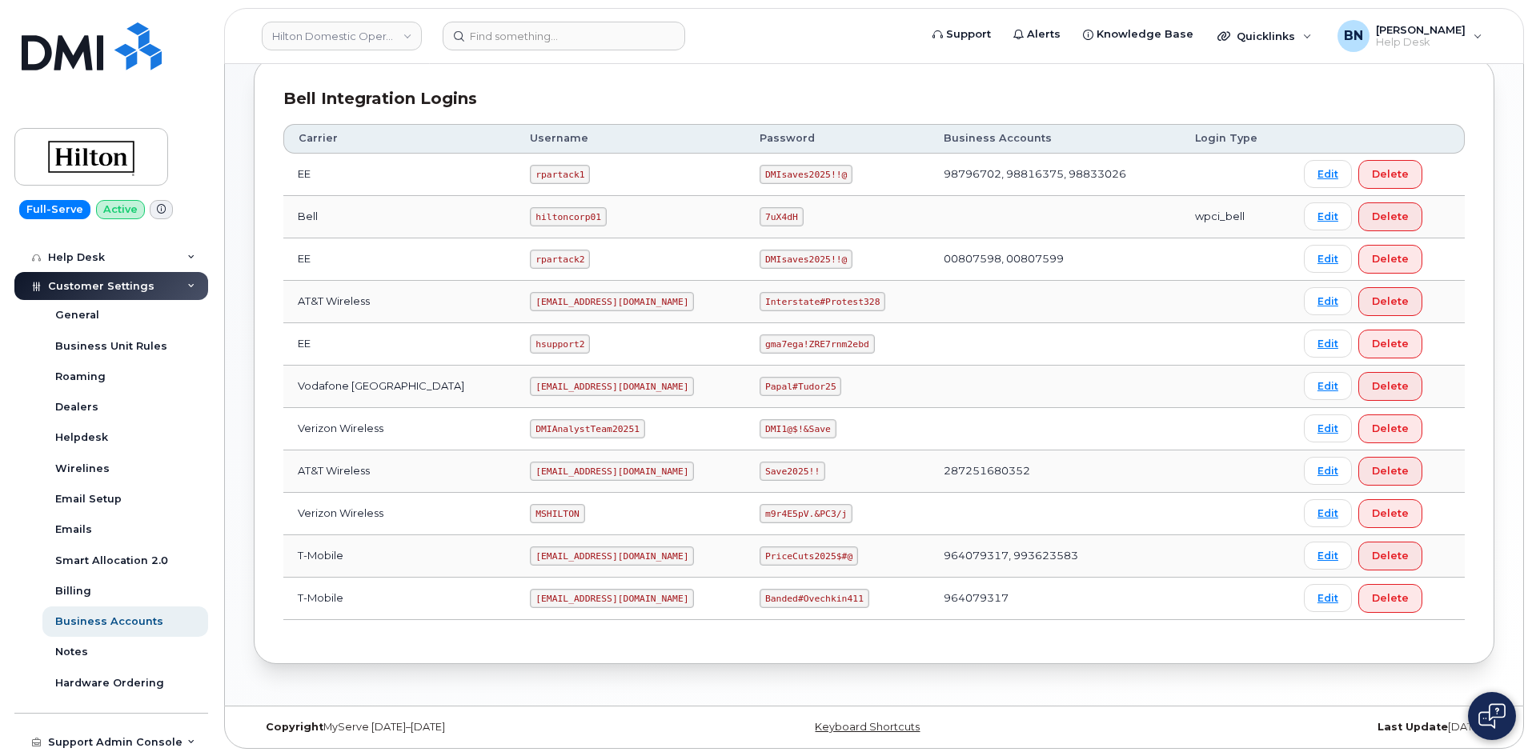
scroll to position [386, 0]
click at [530, 516] on code "MSHILTON" at bounding box center [557, 512] width 54 height 19
copy code "MSHILTON"
click at [775, 512] on code "m9r4E5pV.&PC3/j" at bounding box center [805, 512] width 93 height 19
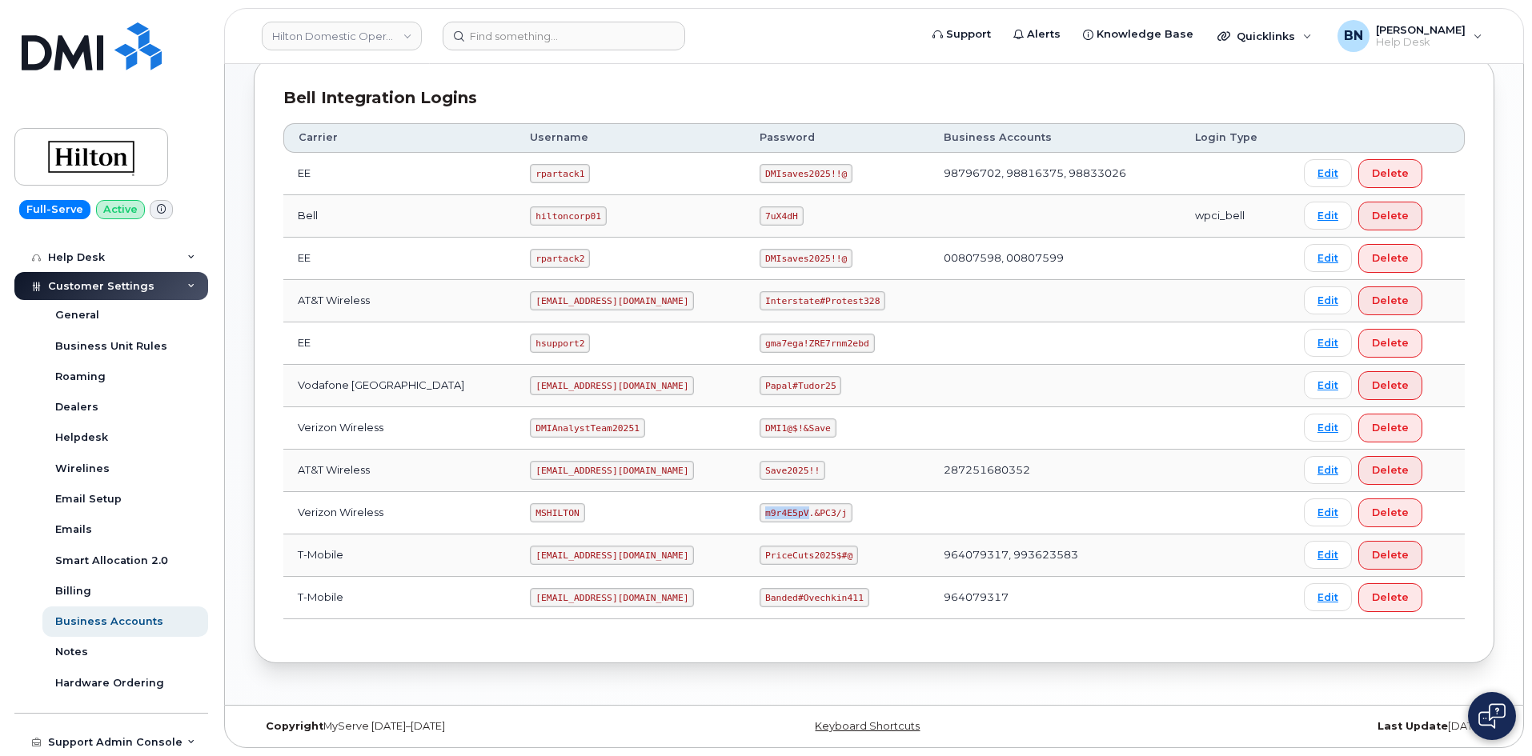
click at [775, 512] on code "m9r4E5pV.&PC3/j" at bounding box center [805, 512] width 93 height 19
copy code "m9r4E5pV.&PC3/j"
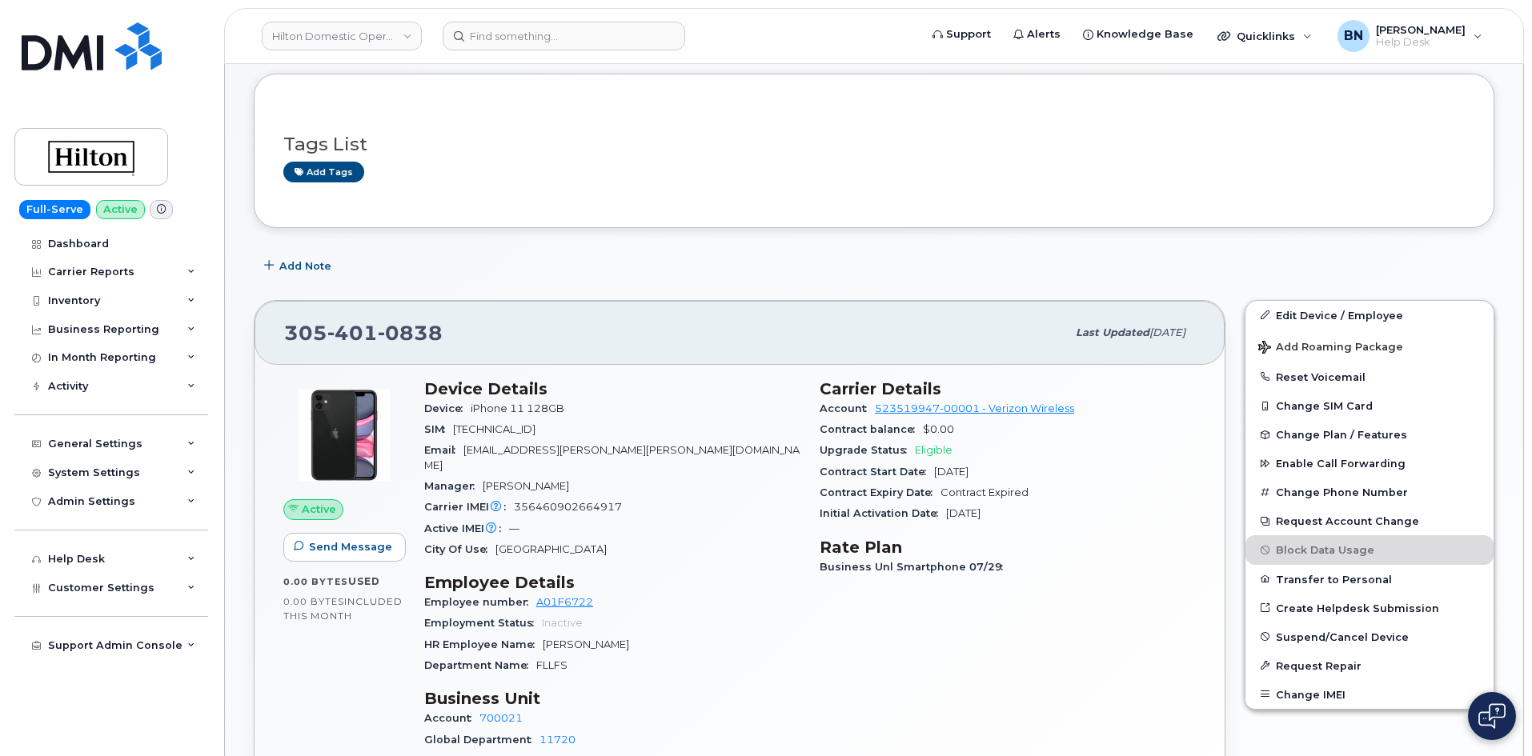
scroll to position [320, 0]
